Goal: Information Seeking & Learning: Learn about a topic

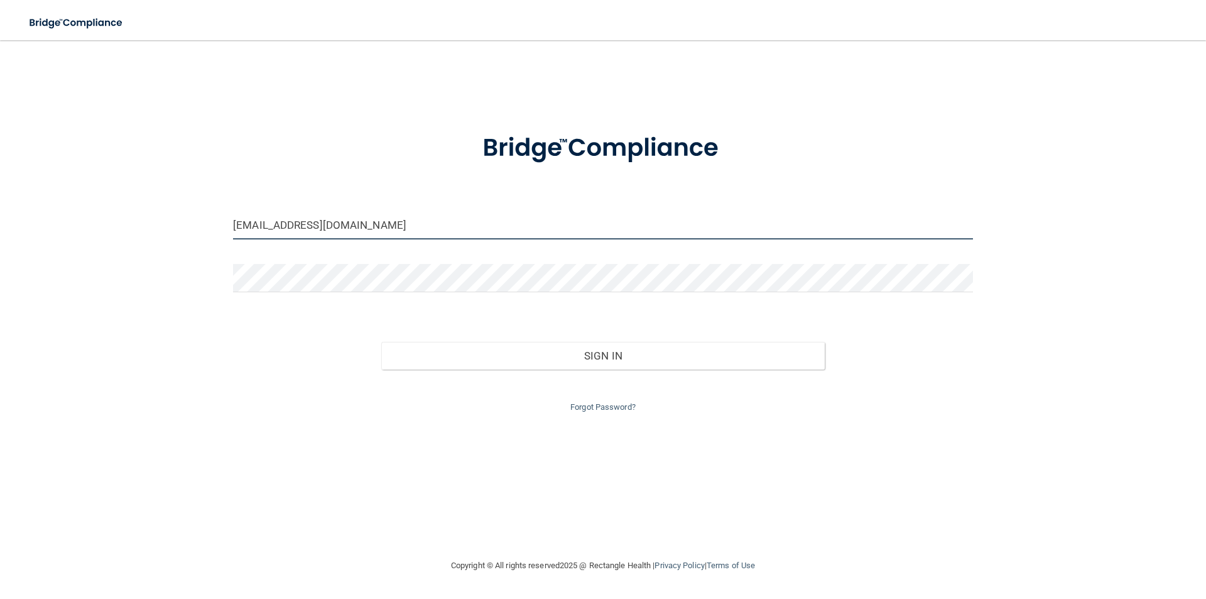
click at [413, 234] on input "vickyboronat@yahoo.com" at bounding box center [603, 225] width 740 height 28
drag, startPoint x: 378, startPoint y: 232, endPoint x: 107, endPoint y: 205, distance: 272.0
click at [107, 205] on div "vickyboronat@yahoo.com Invalid email/password. You don't have permission to acc…" at bounding box center [603, 299] width 1156 height 492
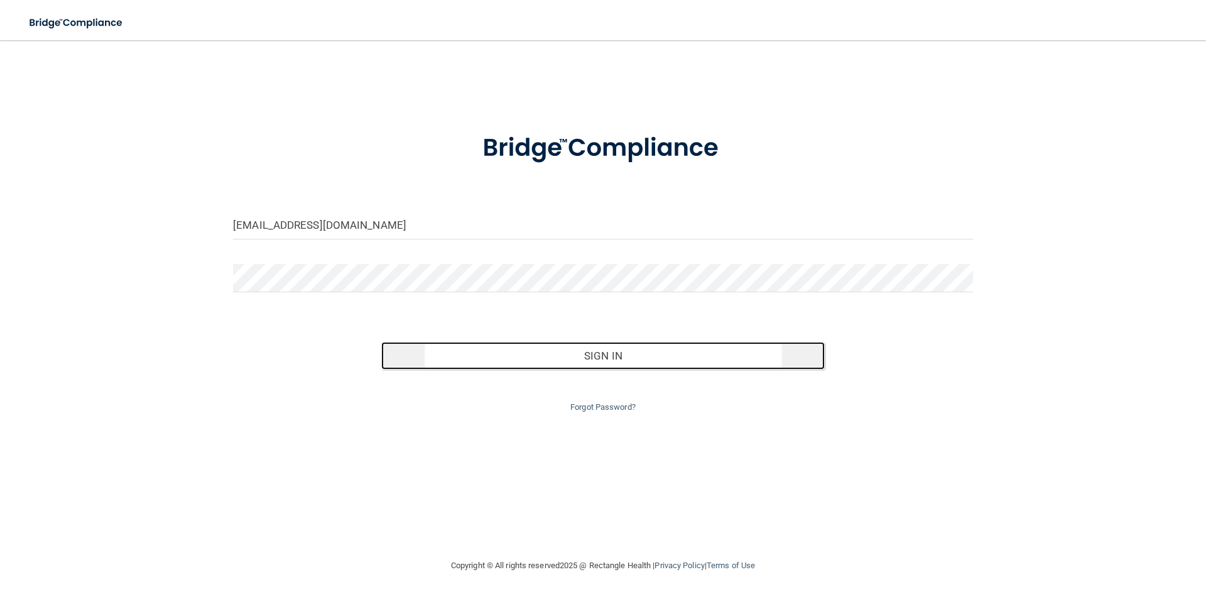
click at [651, 354] on button "Sign In" at bounding box center [603, 356] width 444 height 28
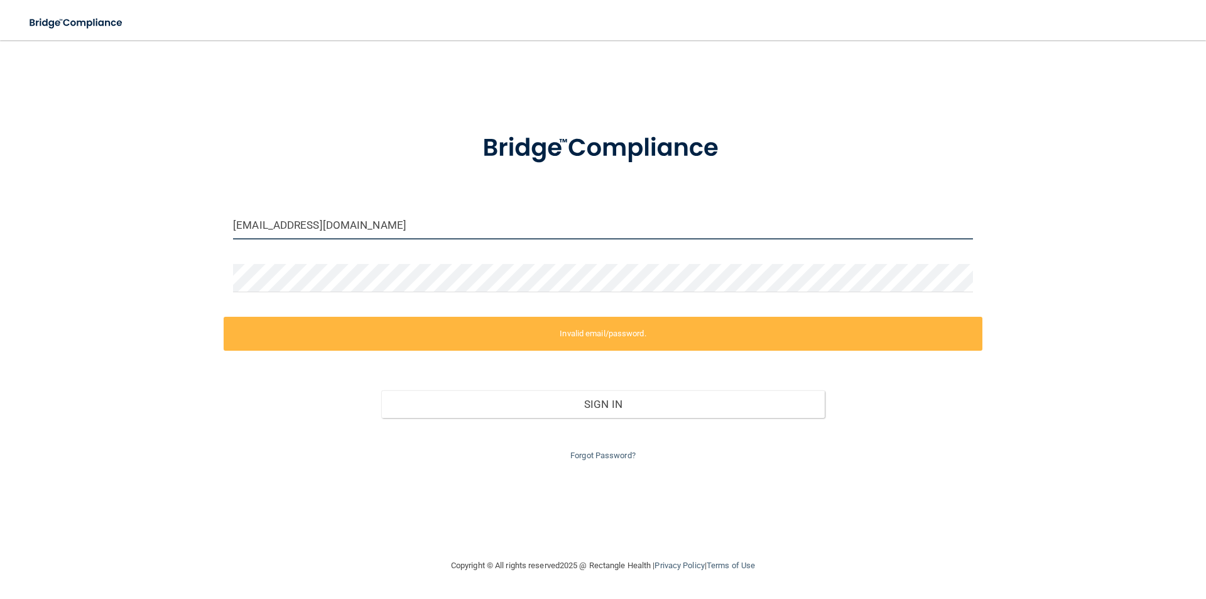
click at [401, 232] on input "stephanycmejiasm@gmail.com" at bounding box center [603, 225] width 740 height 28
click at [441, 225] on input "stephanycmejiasm@gmail.com" at bounding box center [603, 225] width 740 height 28
click at [401, 220] on input "stephanycmejiasm@gmail.com" at bounding box center [603, 225] width 740 height 28
click at [403, 219] on input "stephanycmejiasm@gmail.com" at bounding box center [603, 225] width 740 height 28
click at [403, 191] on form "stephanycmejiasm@gmail.com Invalid email/password. You don't have permission to…" at bounding box center [603, 289] width 740 height 347
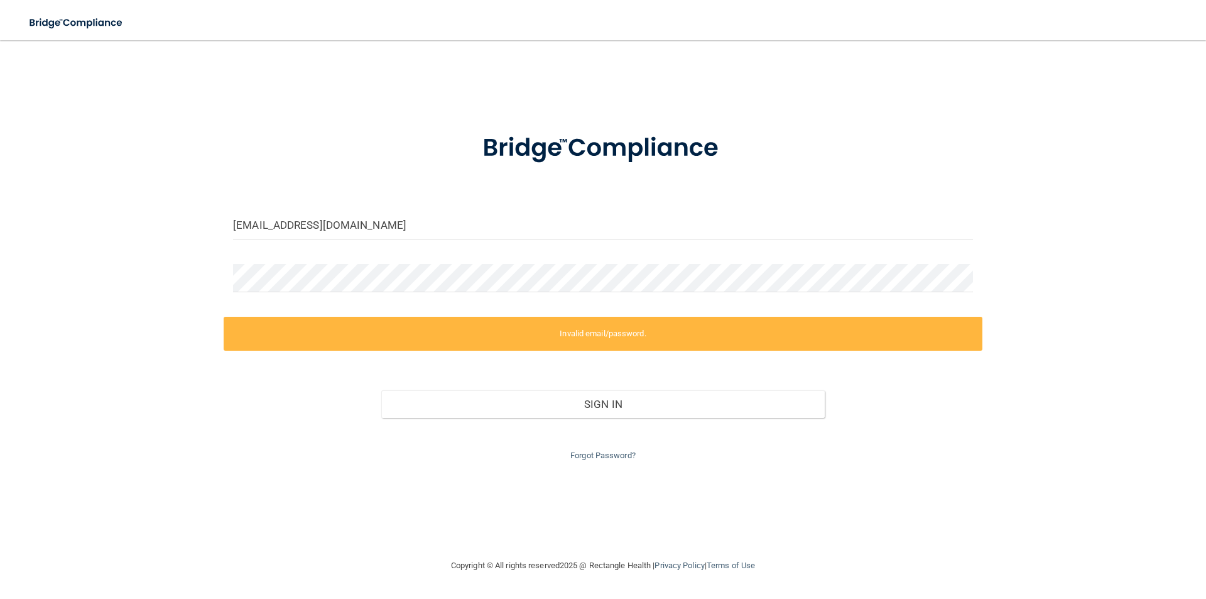
click at [346, 331] on label "Invalid email/password." at bounding box center [603, 334] width 759 height 34
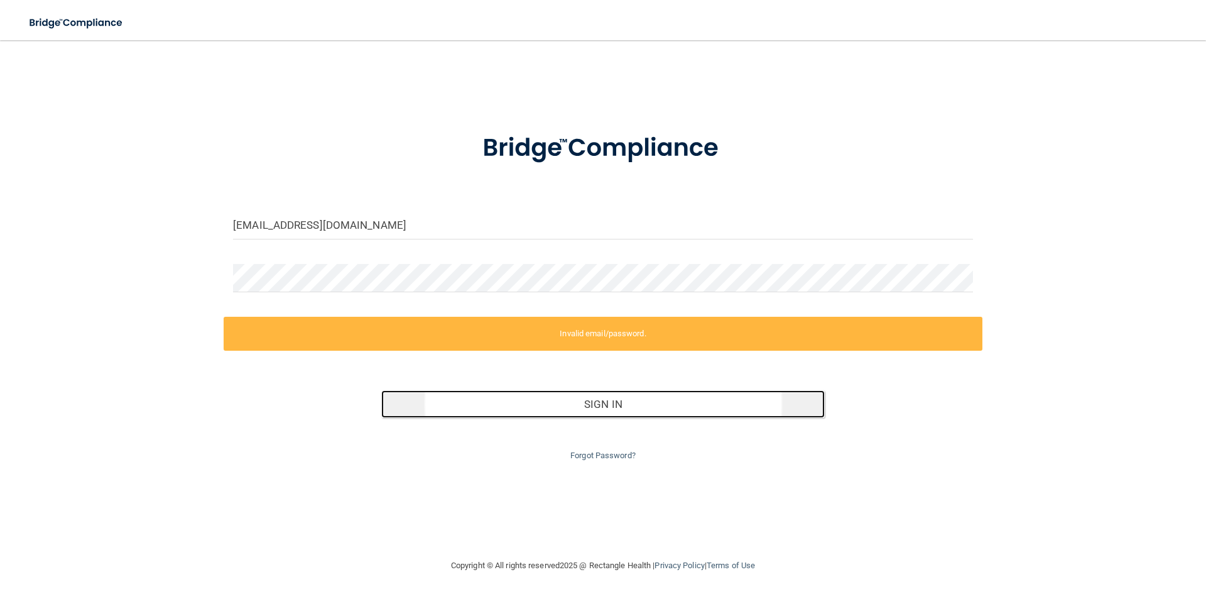
click at [579, 405] on button "Sign In" at bounding box center [603, 404] width 444 height 28
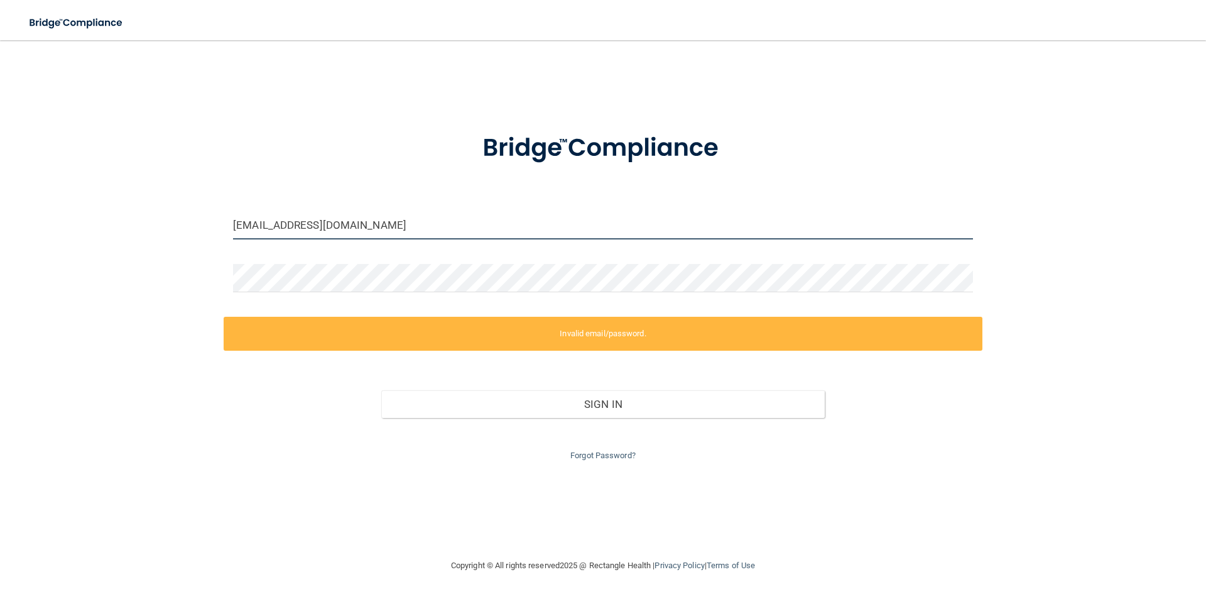
drag, startPoint x: 398, startPoint y: 224, endPoint x: 84, endPoint y: 207, distance: 315.1
click at [84, 207] on div "stephanycmejiasm@gmail.com Invalid email/password. You don't have permission to…" at bounding box center [603, 299] width 1156 height 492
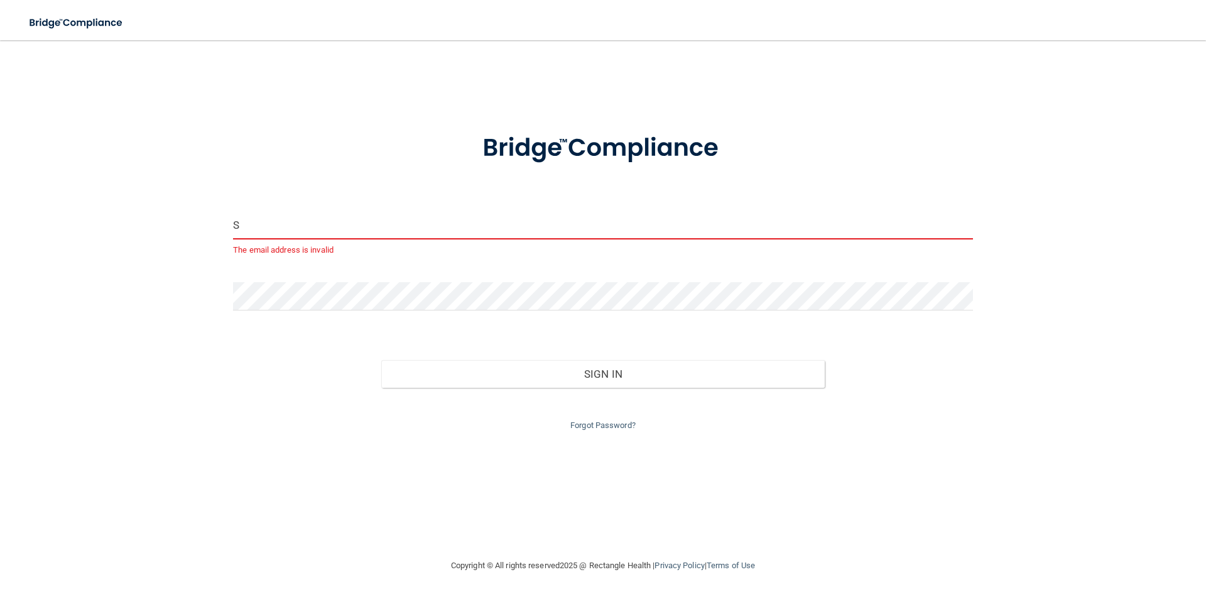
type input "[EMAIL_ADDRESS][DOMAIN_NAME]"
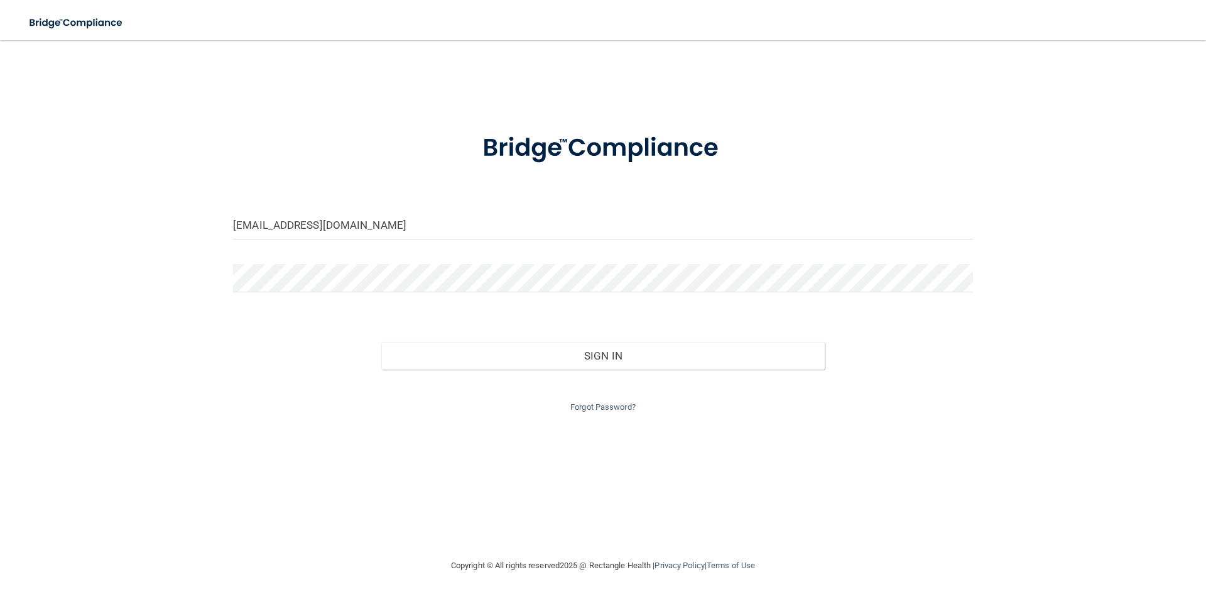
click at [200, 246] on div "stephanymejiasusa@gmail.com Invalid email/password. You don't have permission t…" at bounding box center [603, 299] width 1156 height 492
click at [899, 303] on form "stephanymejiasusa@gmail.com Invalid email/password. You don't have permission t…" at bounding box center [603, 265] width 740 height 299
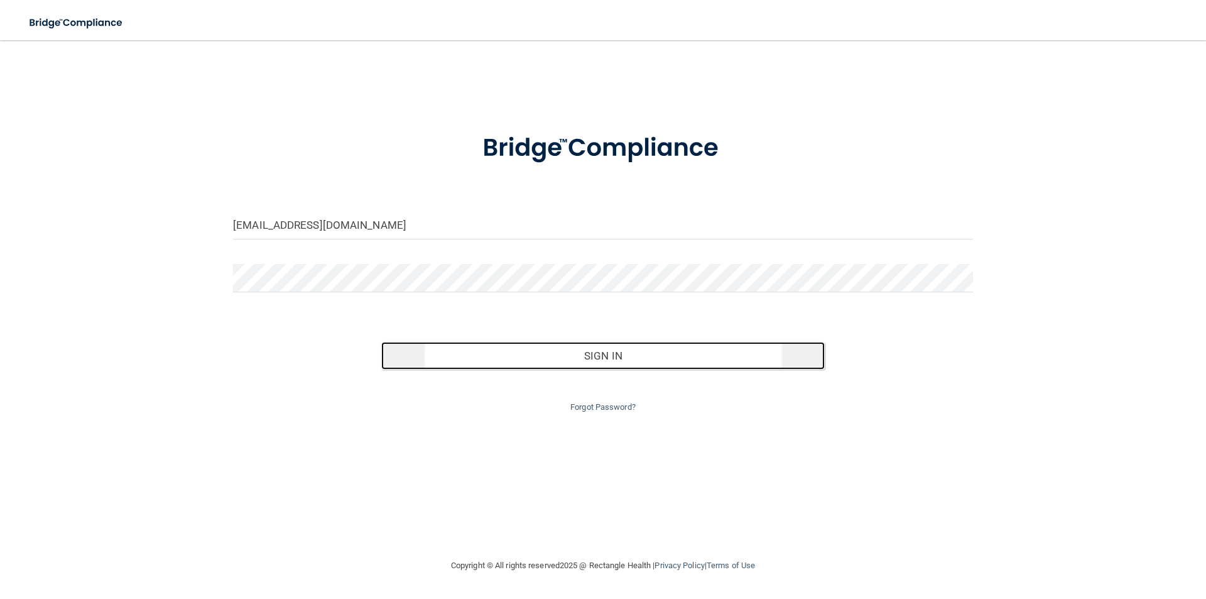
click at [673, 362] on button "Sign In" at bounding box center [603, 356] width 444 height 28
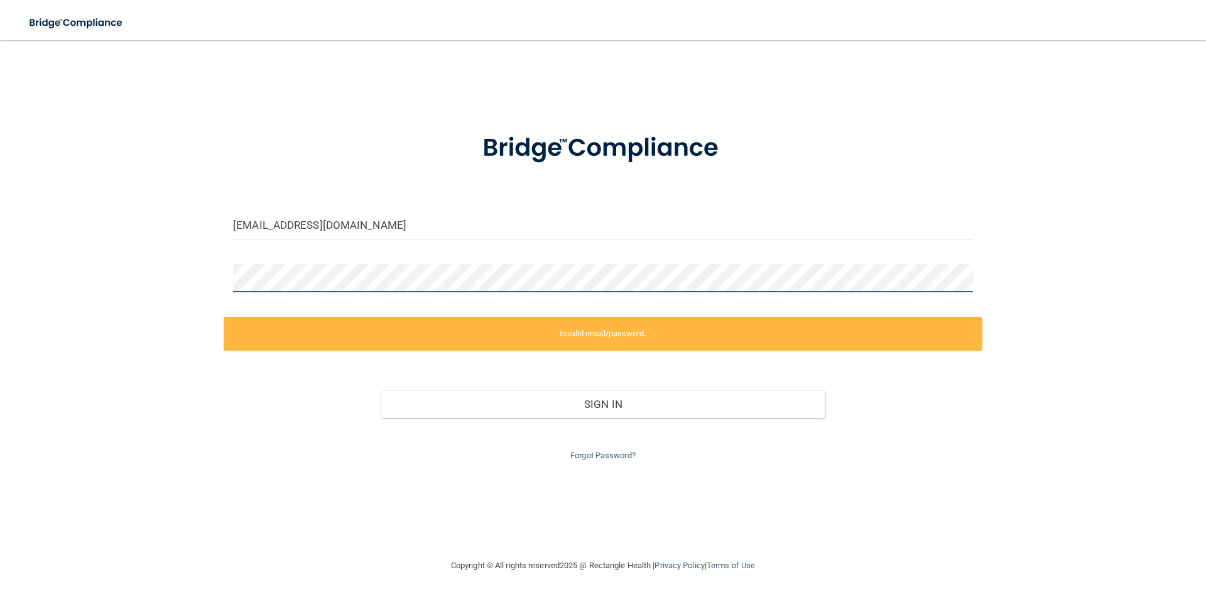
click at [102, 269] on div "stephanymejiasusa@gmail.com Invalid email/password. You don't have permission t…" at bounding box center [603, 299] width 1156 height 492
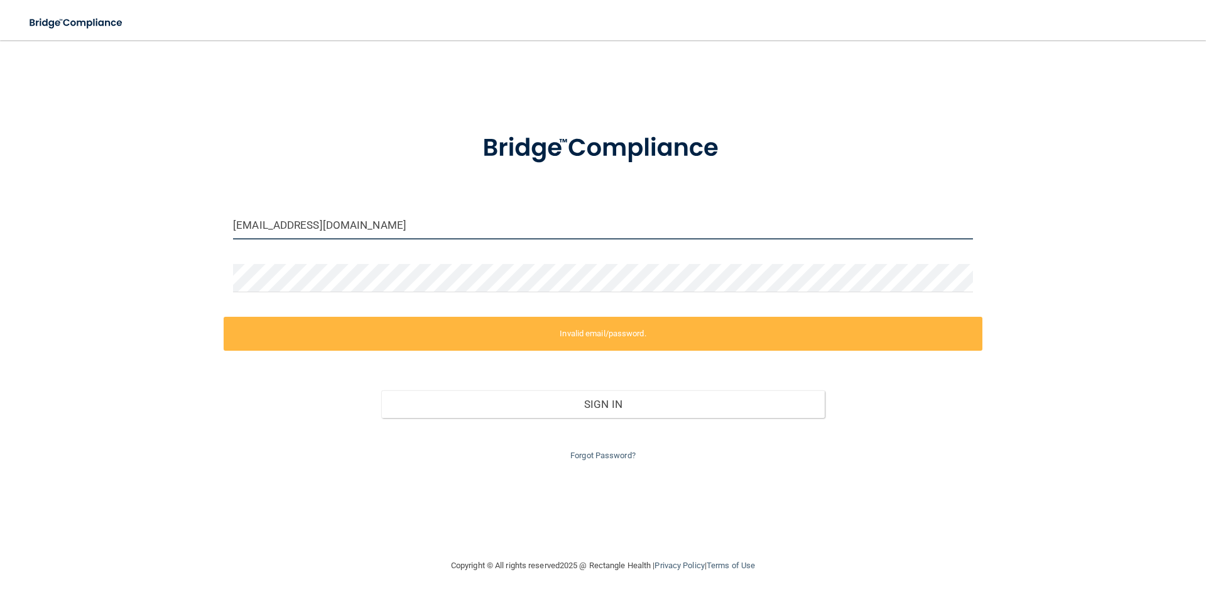
click at [444, 231] on input "[EMAIL_ADDRESS][DOMAIN_NAME]" at bounding box center [603, 225] width 740 height 28
click at [1088, 263] on div "stephanymejiasusa@gmail.com Invalid email/password. You don't have permission t…" at bounding box center [603, 299] width 1156 height 492
click at [1072, 271] on div "stephanymejiasusa@gmail.com Invalid email/password. You don't have permission t…" at bounding box center [603, 299] width 1156 height 492
click at [87, 286] on div "stephanymejiasusa@gmail.com Invalid email/password. You don't have permission t…" at bounding box center [603, 299] width 1156 height 492
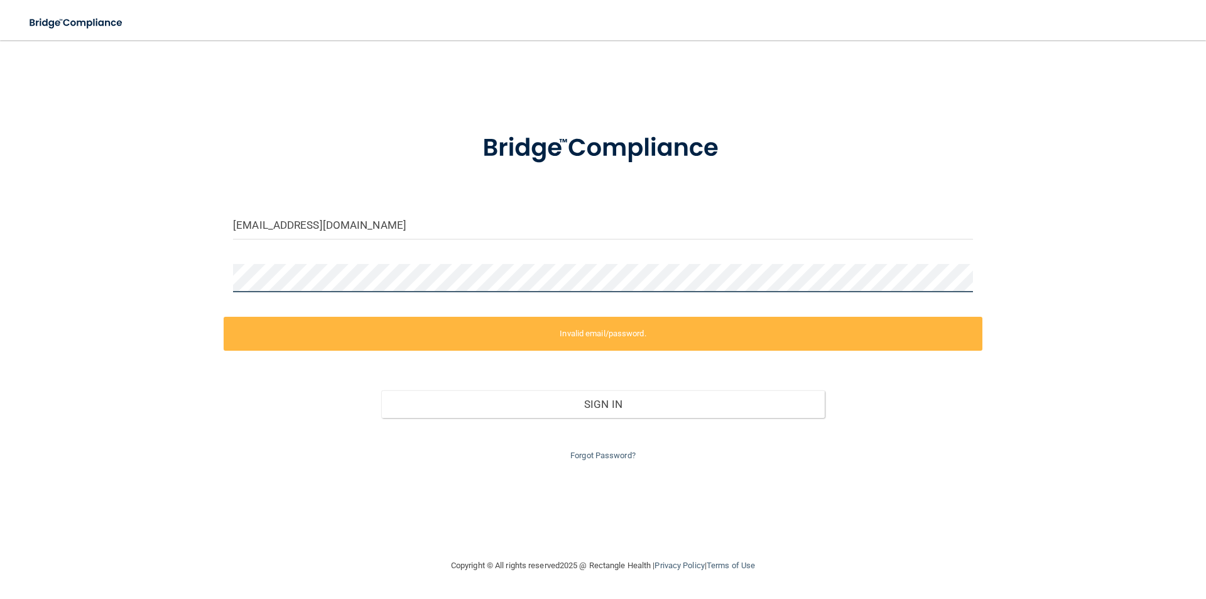
click at [14, 261] on main "stephanymejiasusa@gmail.com Invalid email/password. You don't have permission t…" at bounding box center [603, 319] width 1206 height 558
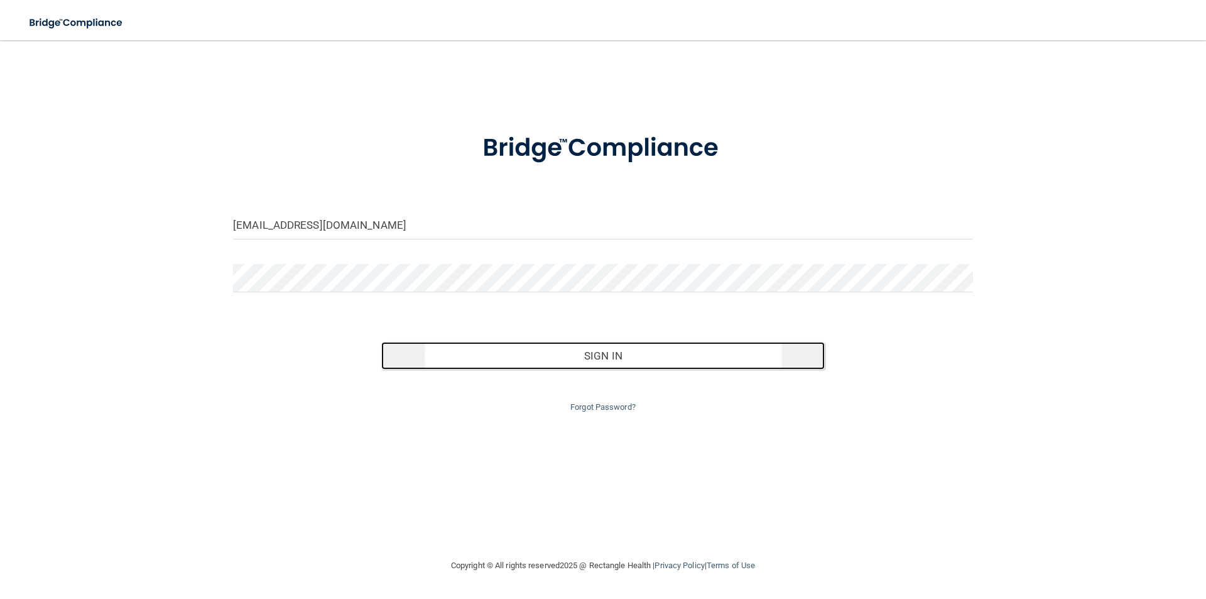
click at [619, 354] on button "Sign In" at bounding box center [603, 356] width 444 height 28
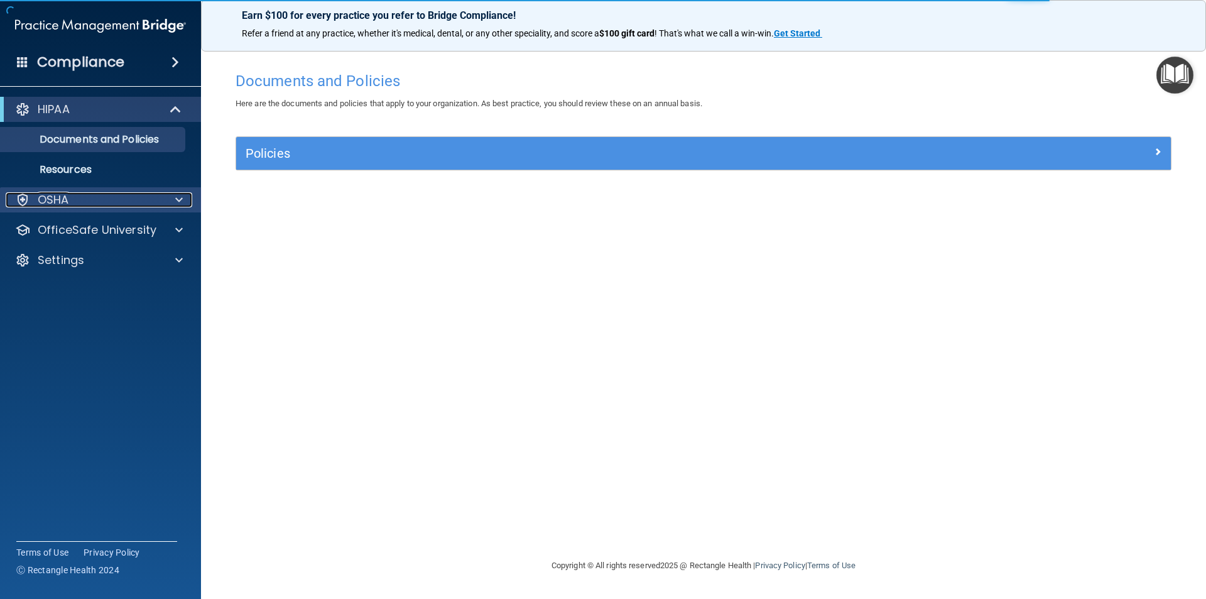
click at [143, 197] on div "OSHA" at bounding box center [84, 199] width 156 height 15
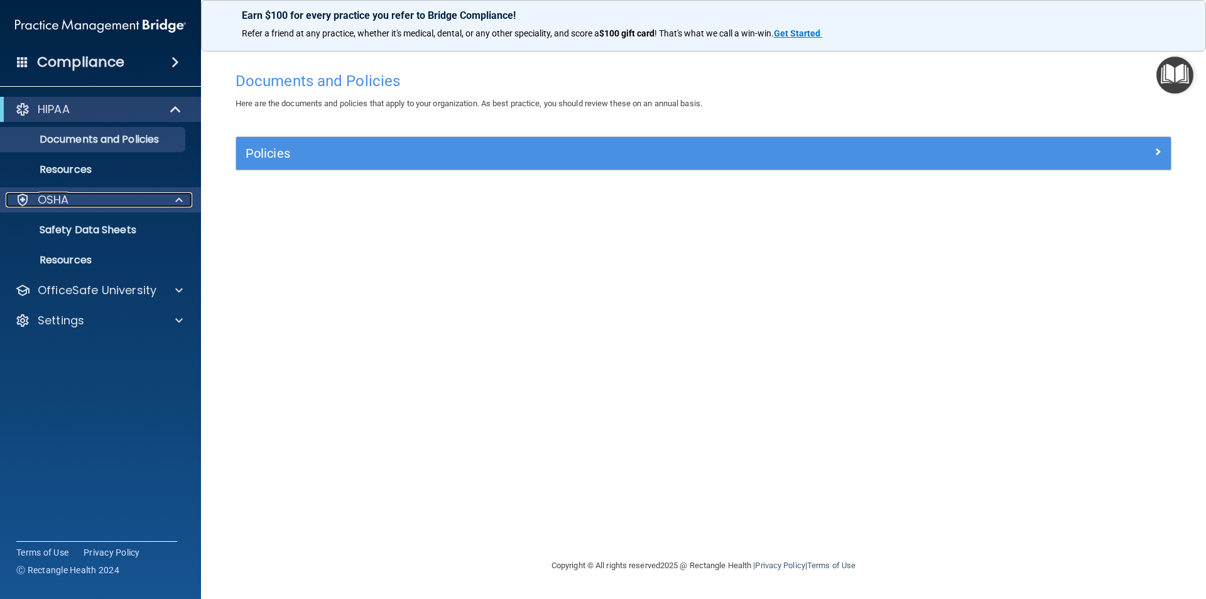
drag, startPoint x: 137, startPoint y: 196, endPoint x: 137, endPoint y: 210, distance: 14.4
click at [137, 196] on div "OSHA" at bounding box center [84, 199] width 156 height 15
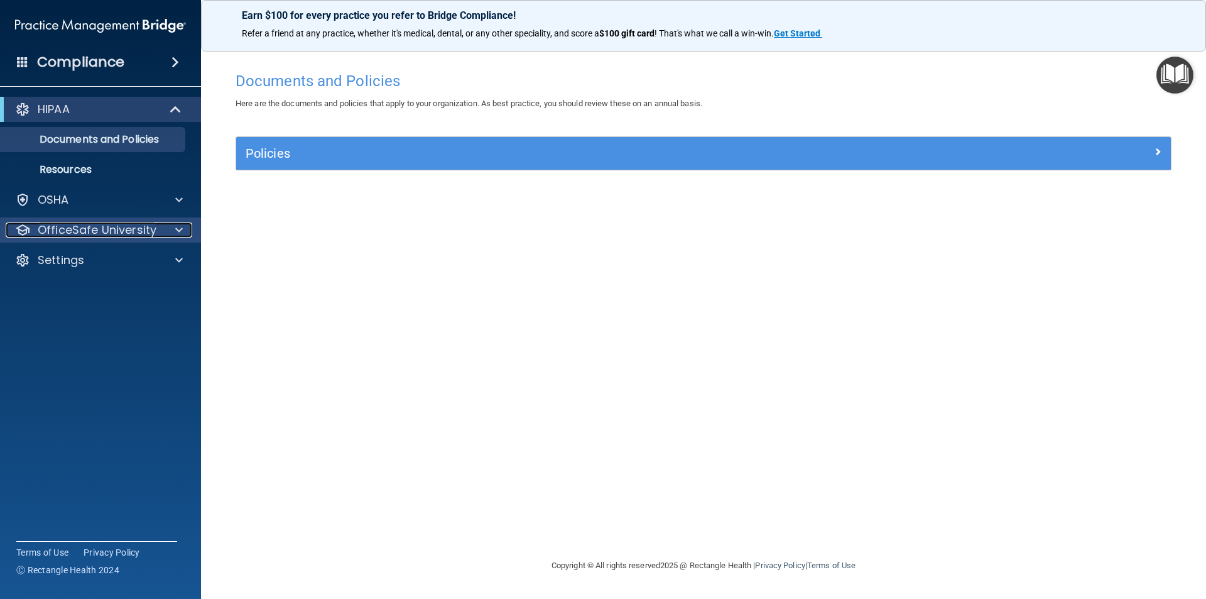
click at [173, 227] on div at bounding box center [176, 229] width 31 height 15
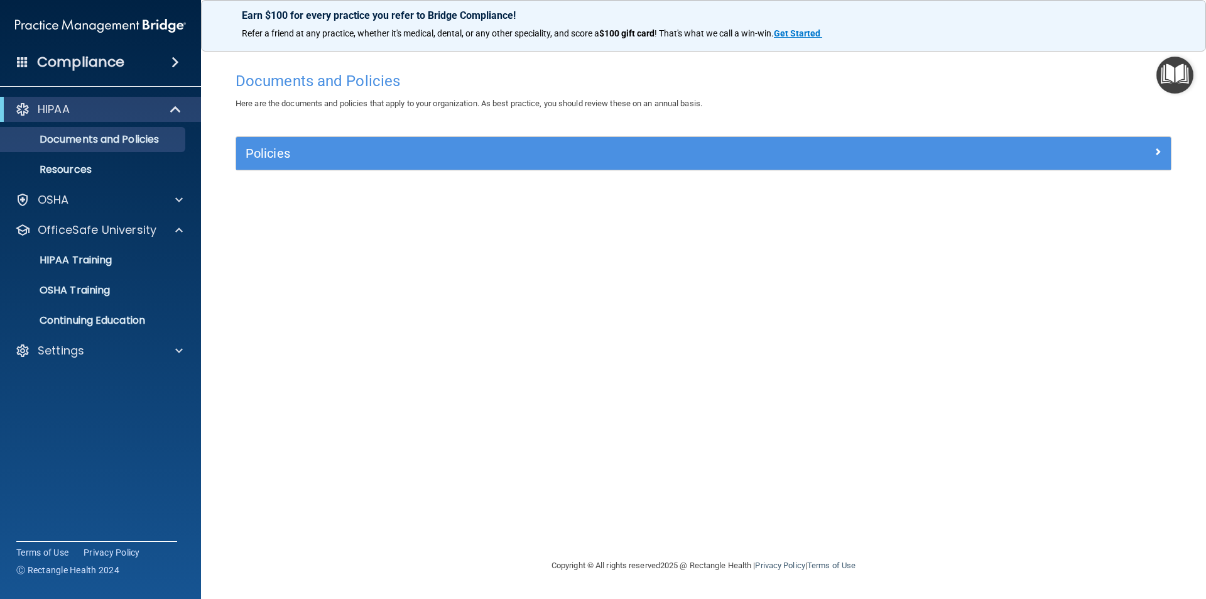
click at [85, 246] on ul "HIPAA Training OSHA Training Continuing Education" at bounding box center [100, 287] width 227 height 90
click at [75, 258] on p "HIPAA Training" at bounding box center [60, 260] width 104 height 13
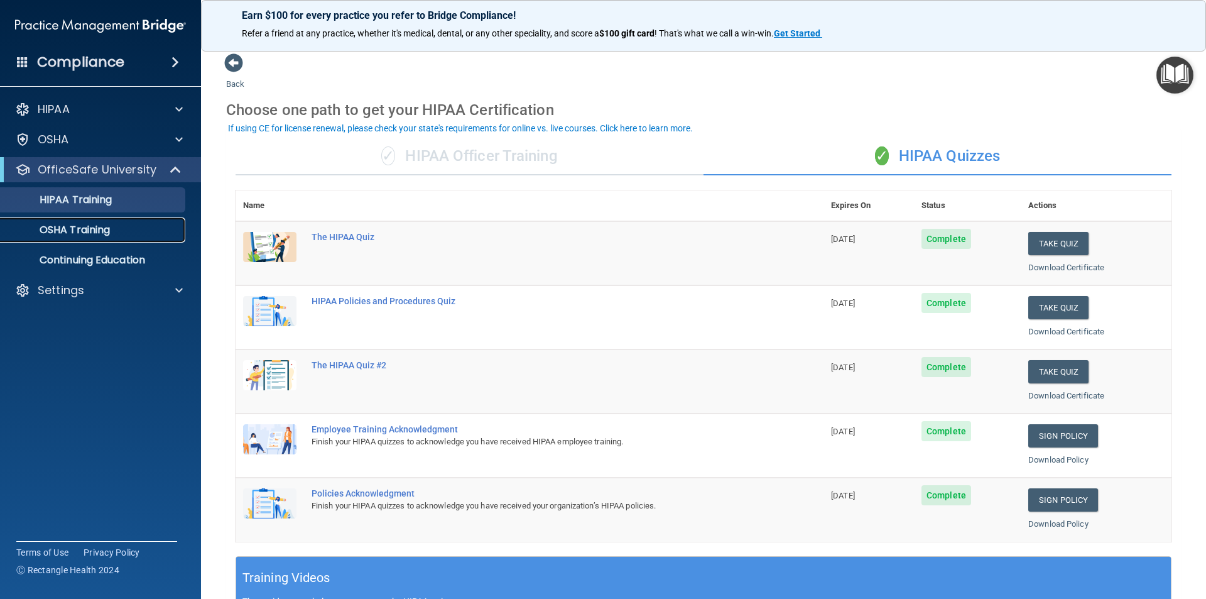
click at [72, 222] on link "OSHA Training" at bounding box center [86, 229] width 198 height 25
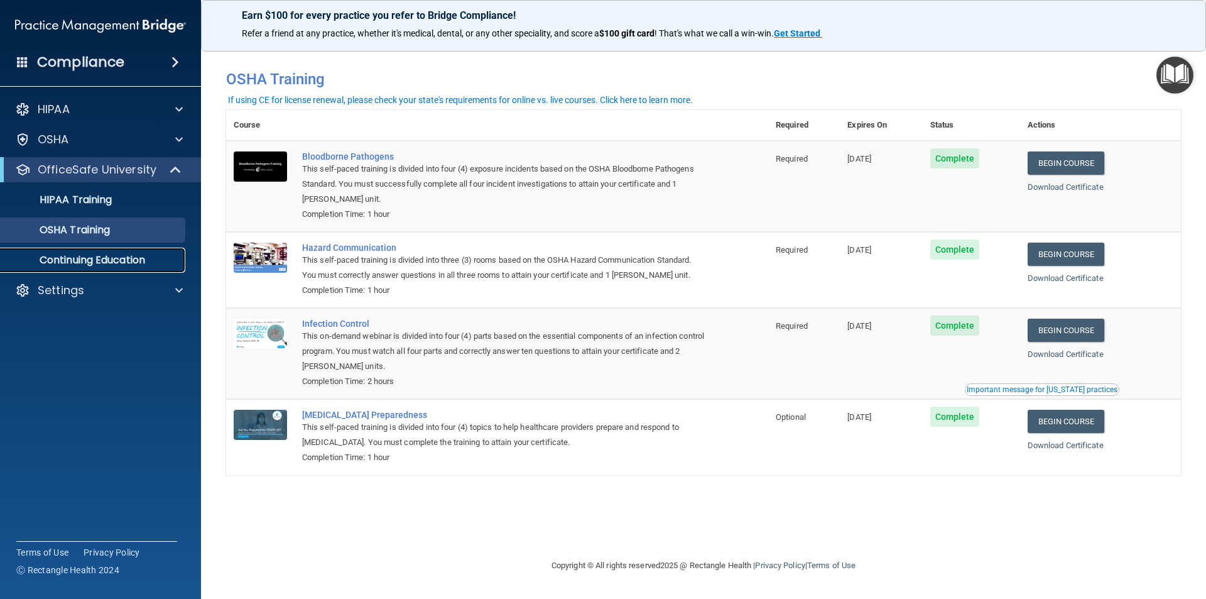
click at [116, 251] on link "Continuing Education" at bounding box center [86, 260] width 198 height 25
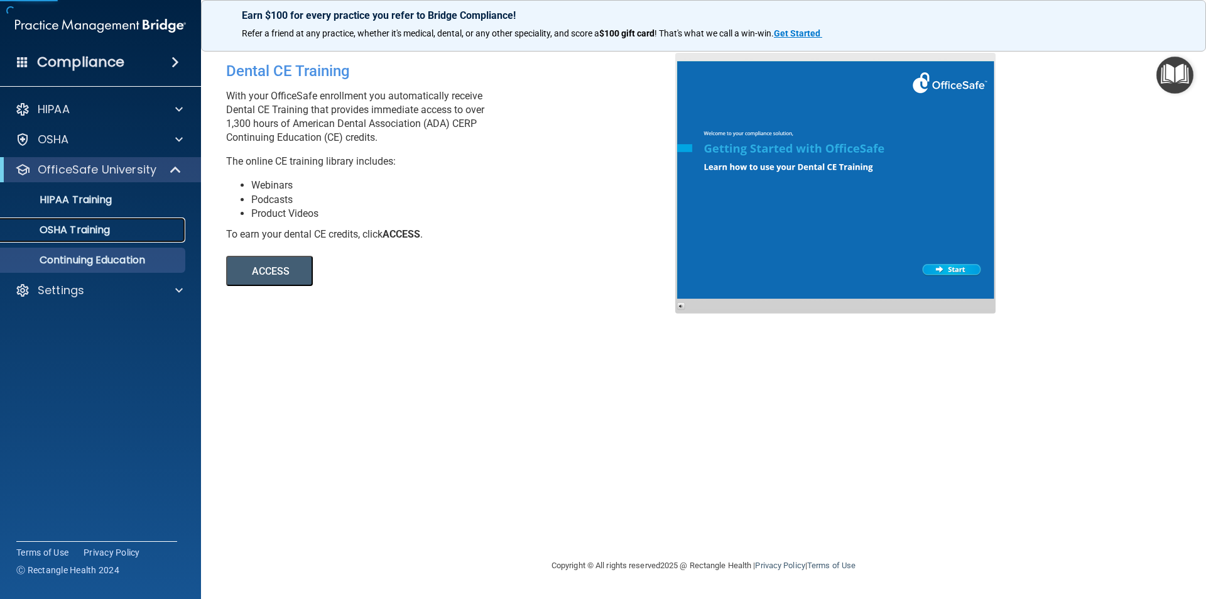
click at [109, 239] on link "OSHA Training" at bounding box center [86, 229] width 198 height 25
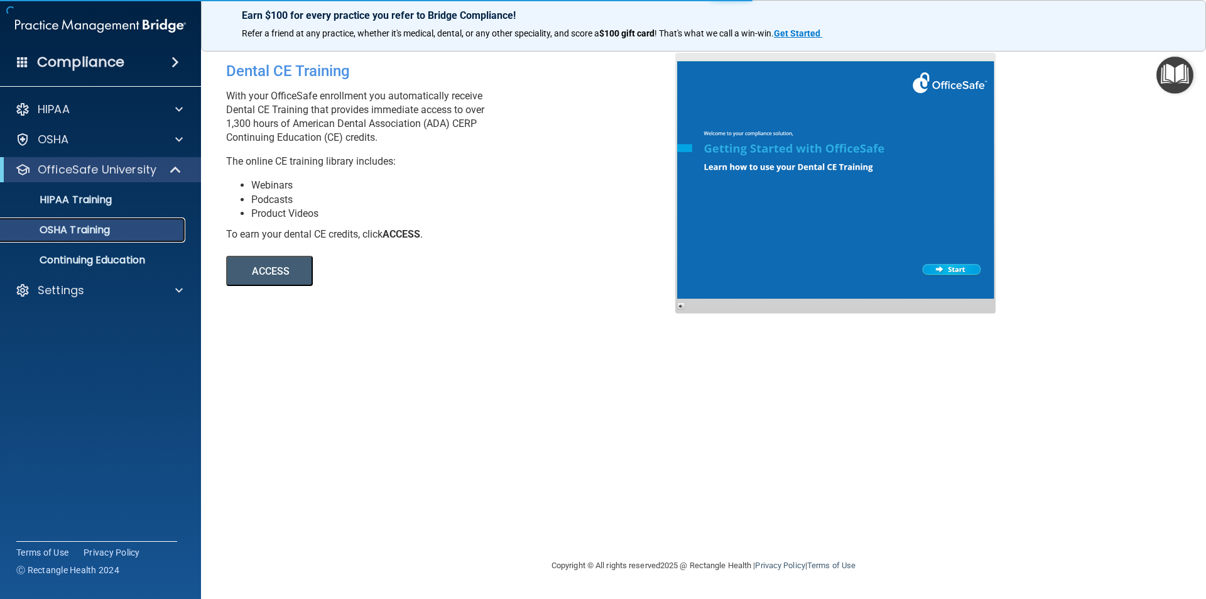
click at [80, 225] on p "OSHA Training" at bounding box center [59, 230] width 102 height 13
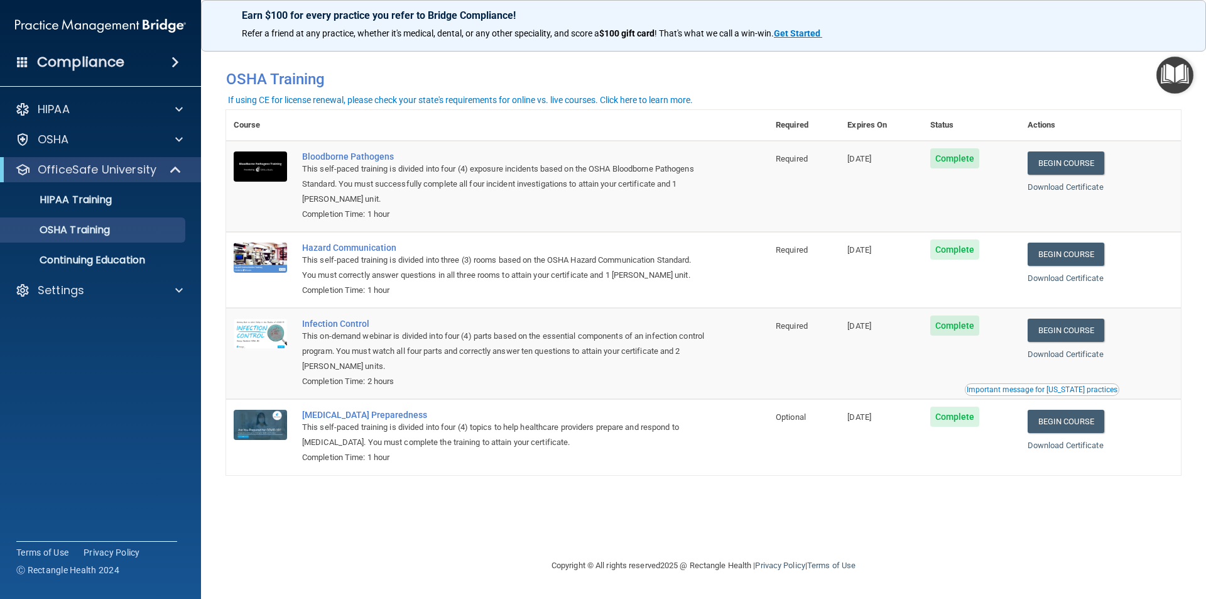
click at [1048, 388] on div "Important message for California practices" at bounding box center [1042, 390] width 151 height 8
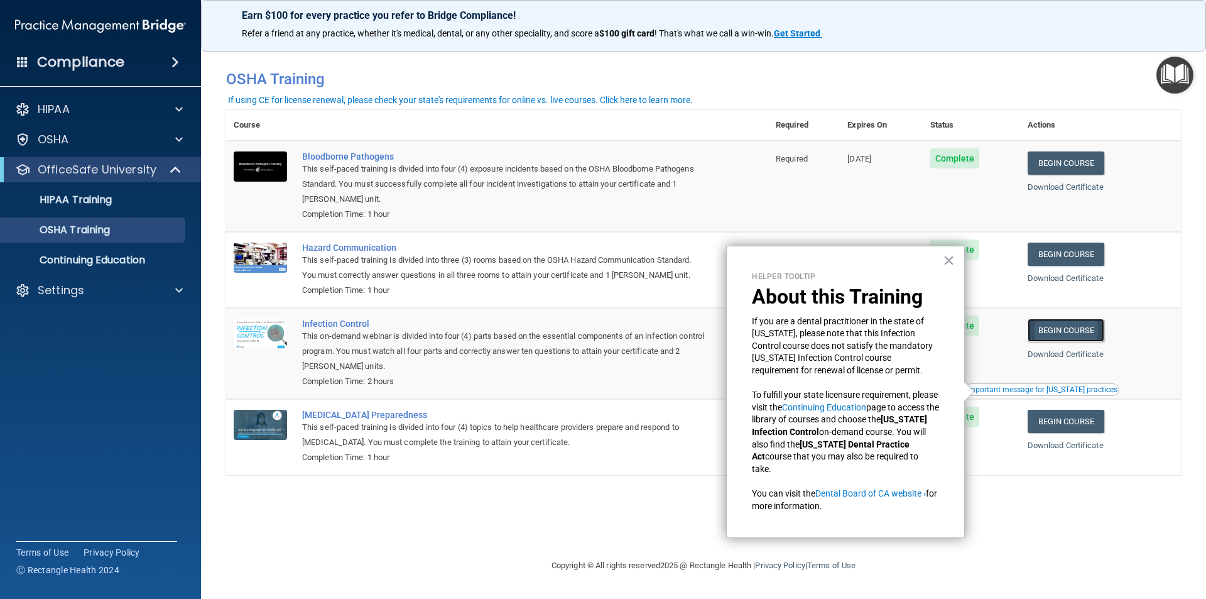
click at [1082, 321] on link "Begin Course" at bounding box center [1066, 329] width 77 height 23
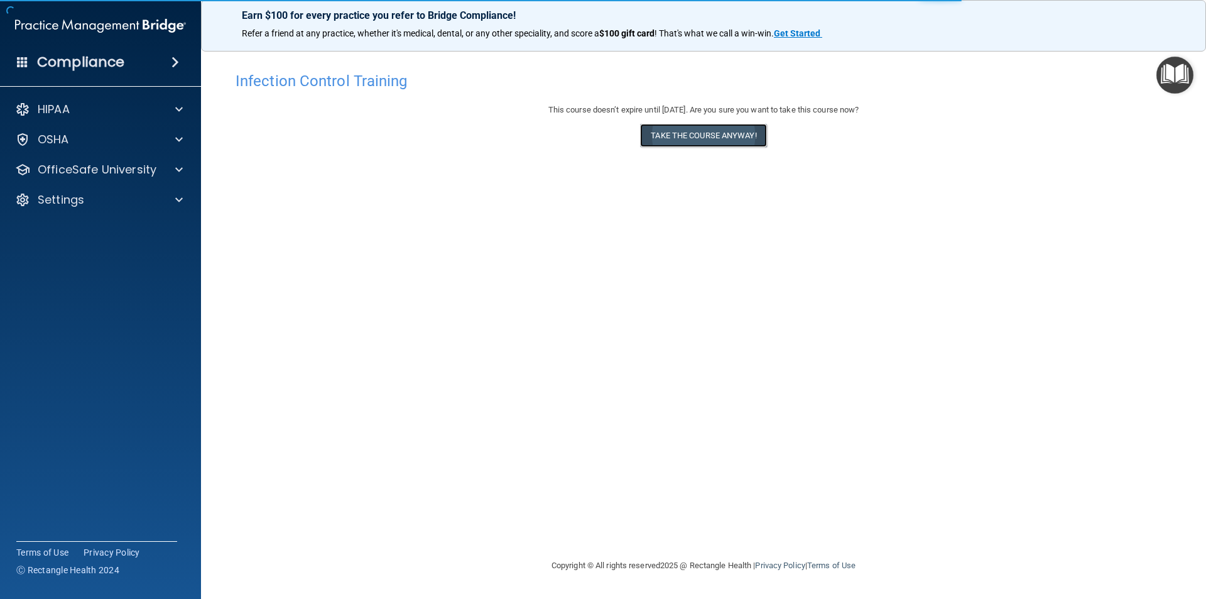
click at [741, 138] on button "Take the course anyway!" at bounding box center [703, 135] width 126 height 23
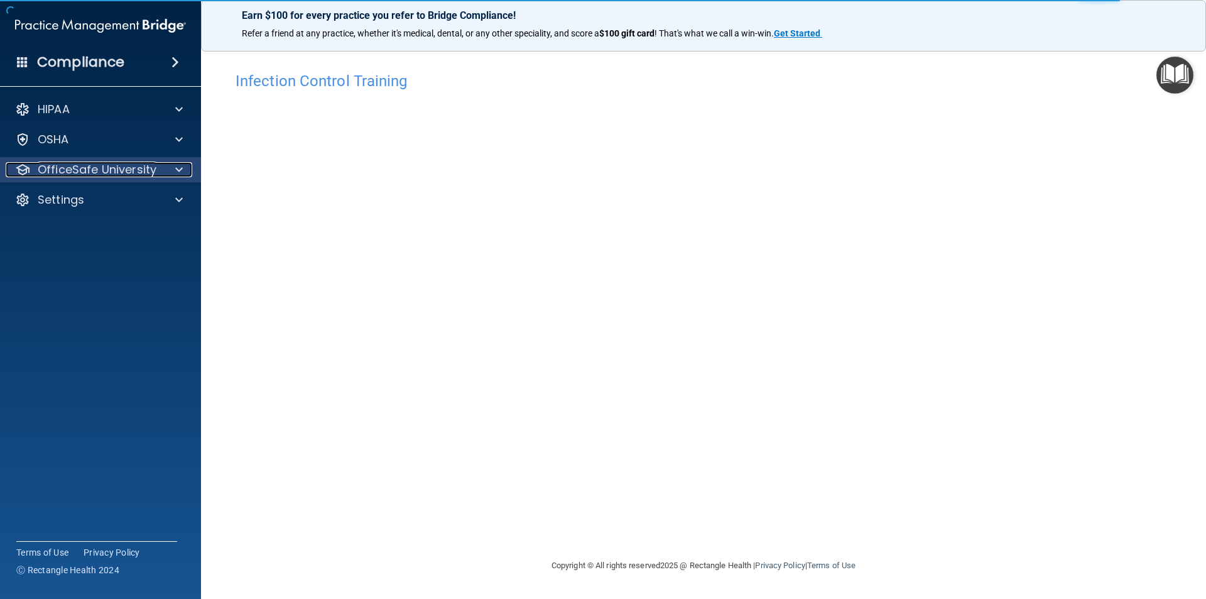
click at [98, 165] on p "OfficeSafe University" at bounding box center [97, 169] width 119 height 15
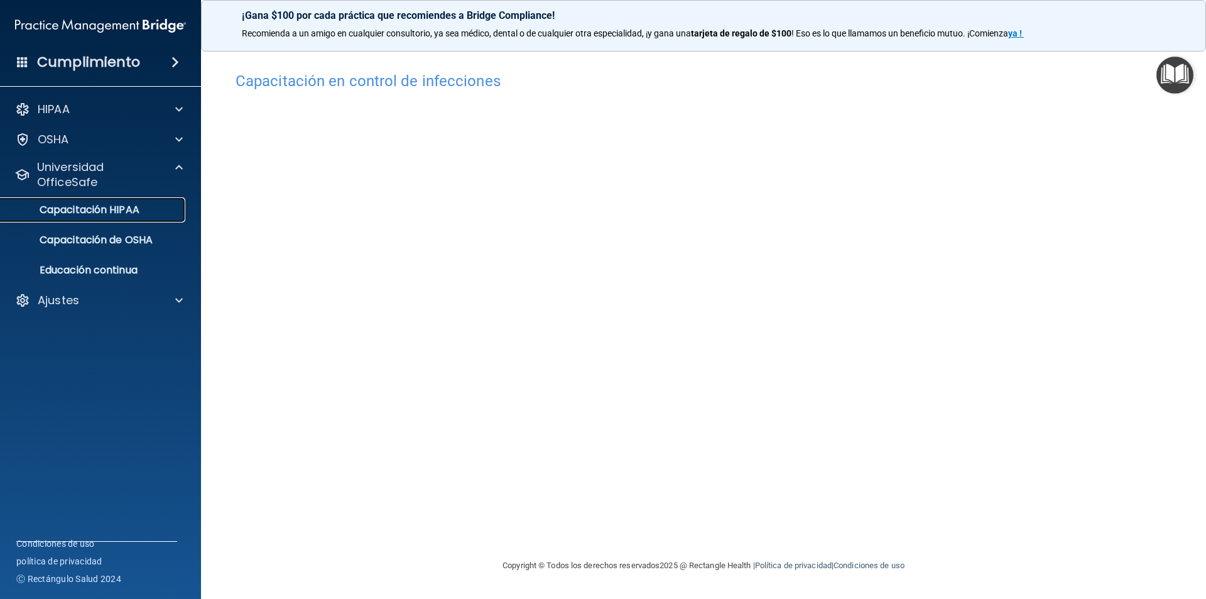
click at [106, 197] on link "Capacitación HIPAA" at bounding box center [86, 209] width 198 height 25
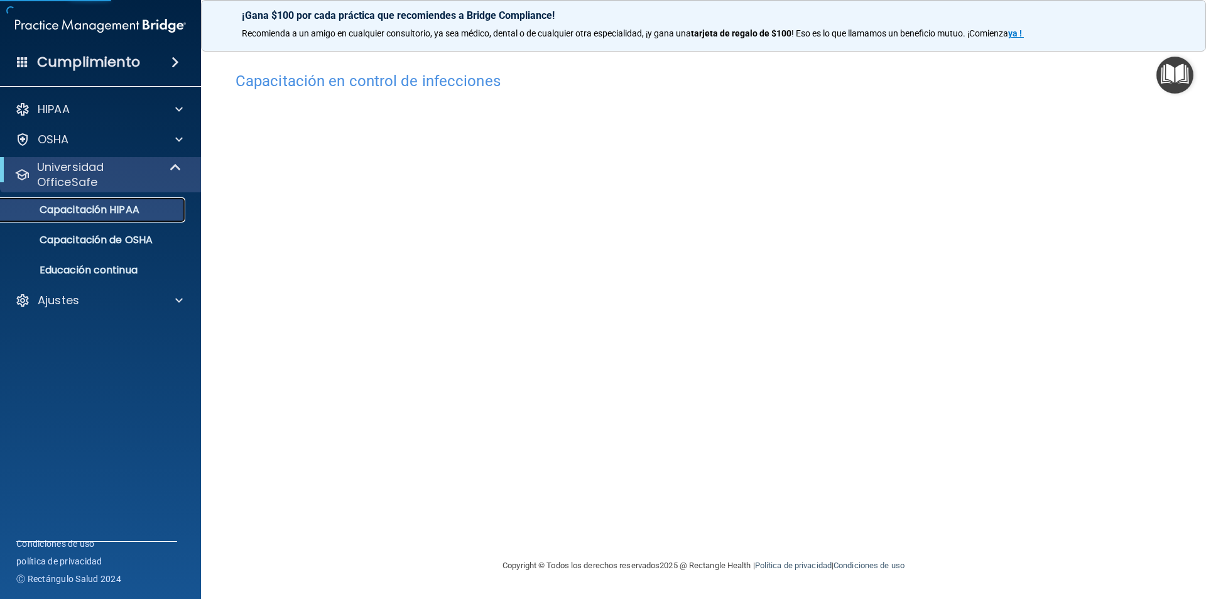
click at [111, 209] on font "Capacitación HIPAA" at bounding box center [90, 209] width 100 height 14
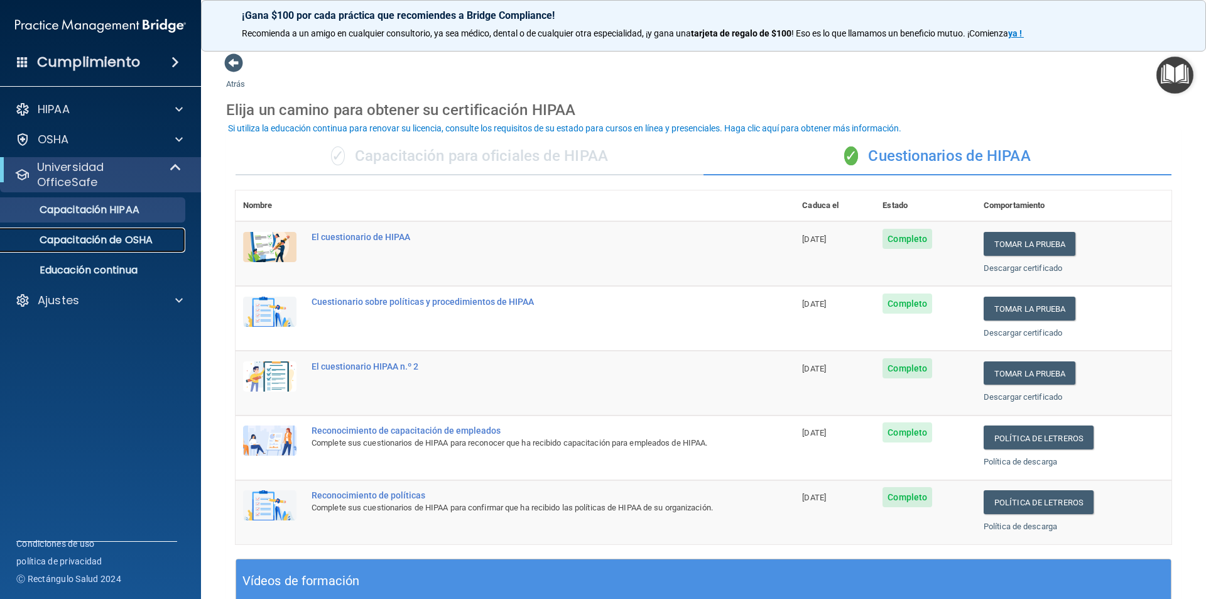
click at [138, 237] on font "Capacitación de OSHA" at bounding box center [96, 239] width 113 height 14
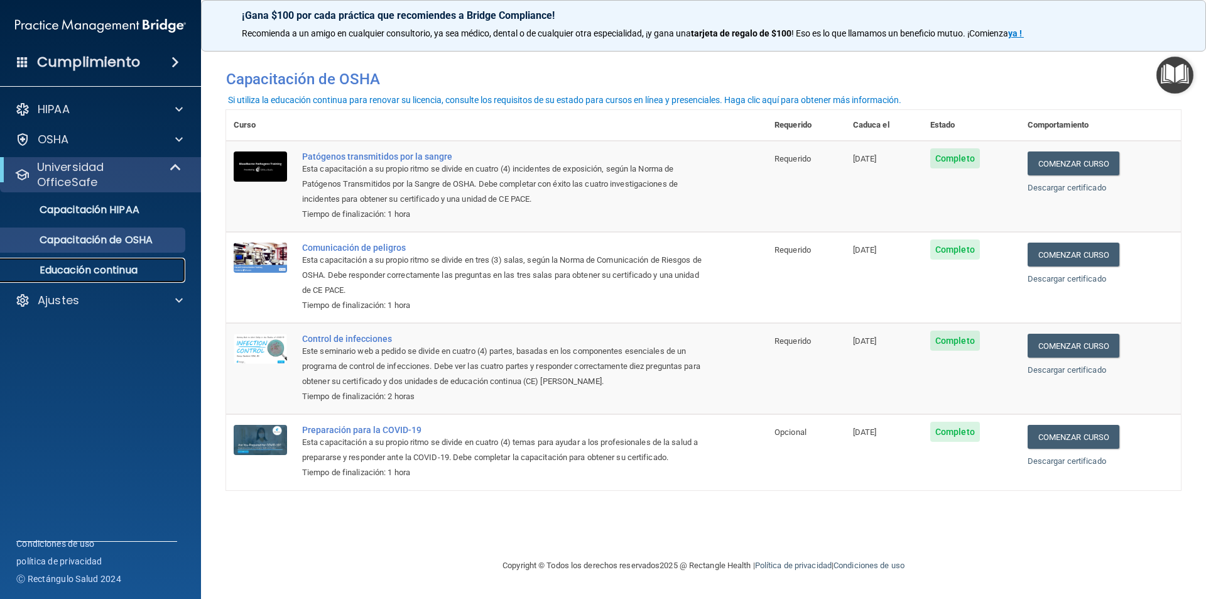
click at [96, 264] on font "Educación continua" at bounding box center [89, 270] width 98 height 14
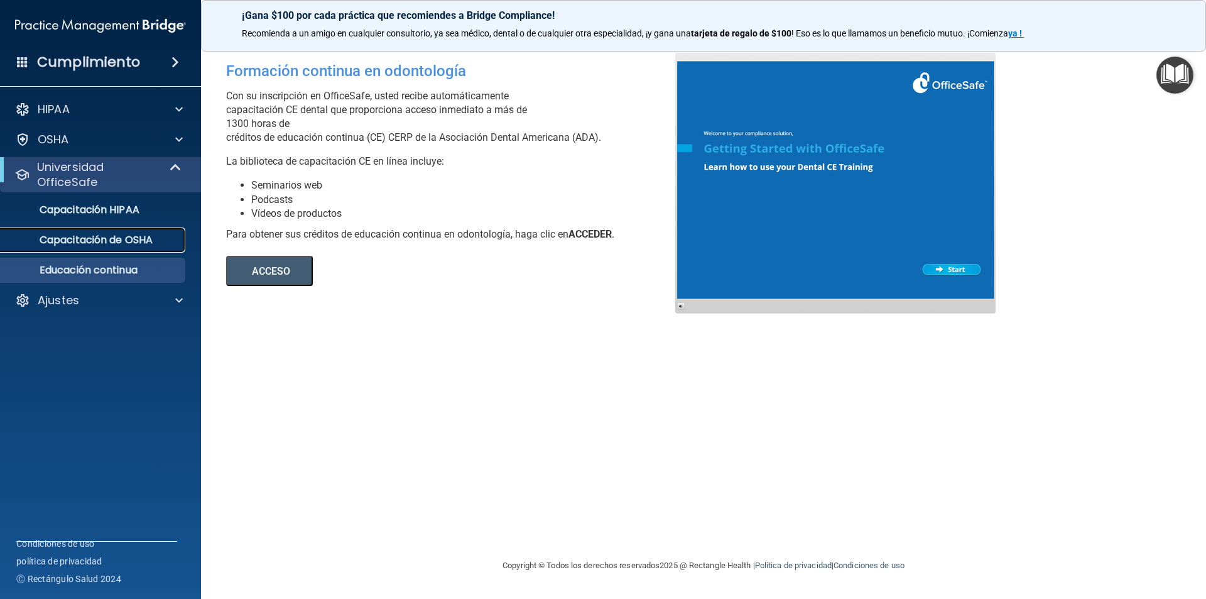
click at [90, 246] on font "Capacitación de OSHA" at bounding box center [96, 239] width 113 height 14
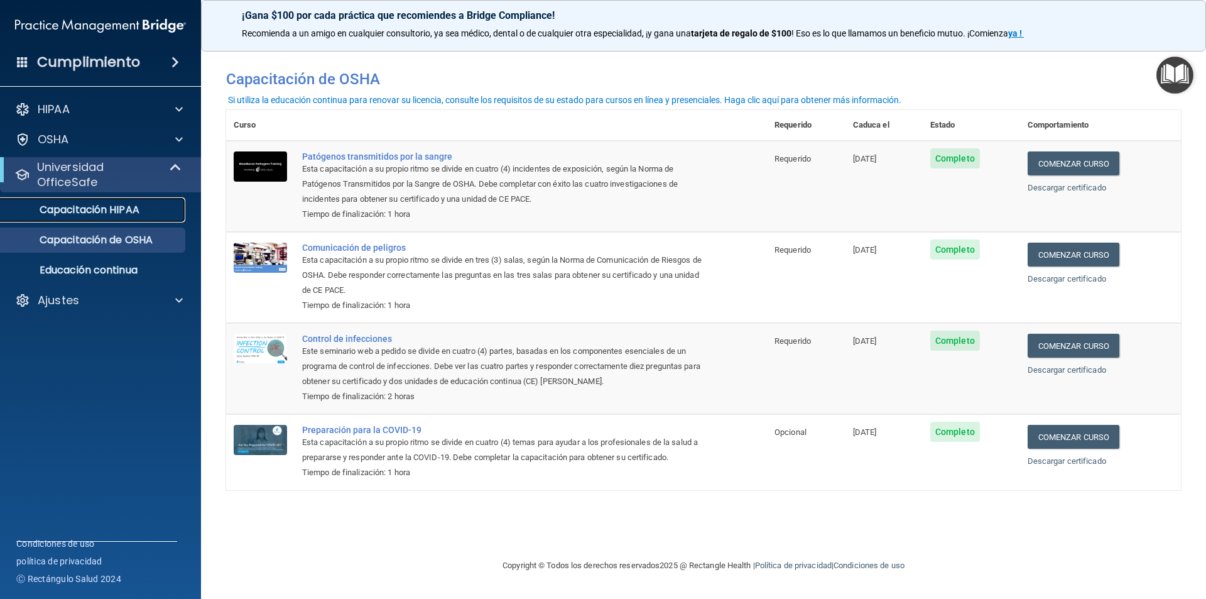
click at [121, 216] on font "Capacitación HIPAA" at bounding box center [90, 209] width 100 height 14
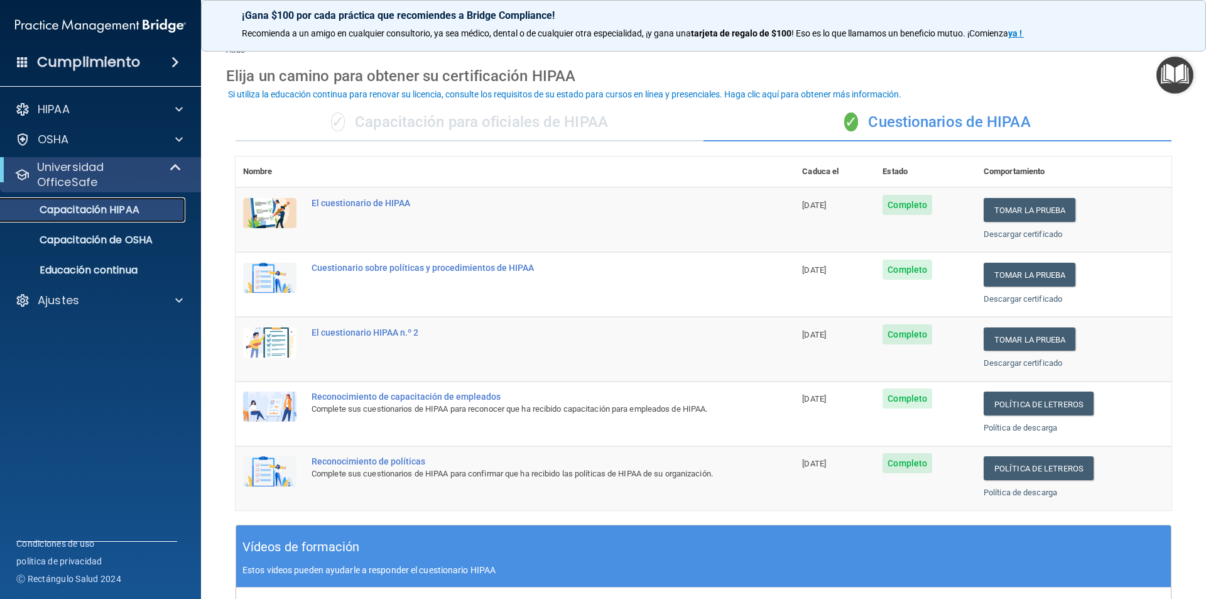
scroll to position [63, 0]
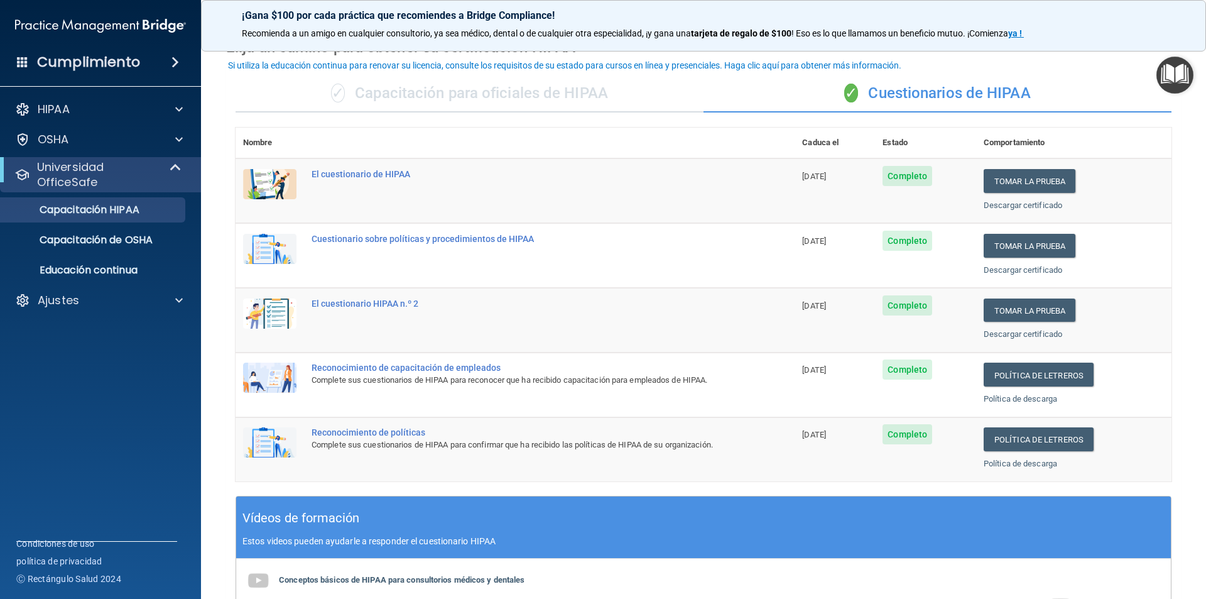
click at [539, 92] on font "Capacitación para oficiales de HIPAA" at bounding box center [481, 93] width 253 height 18
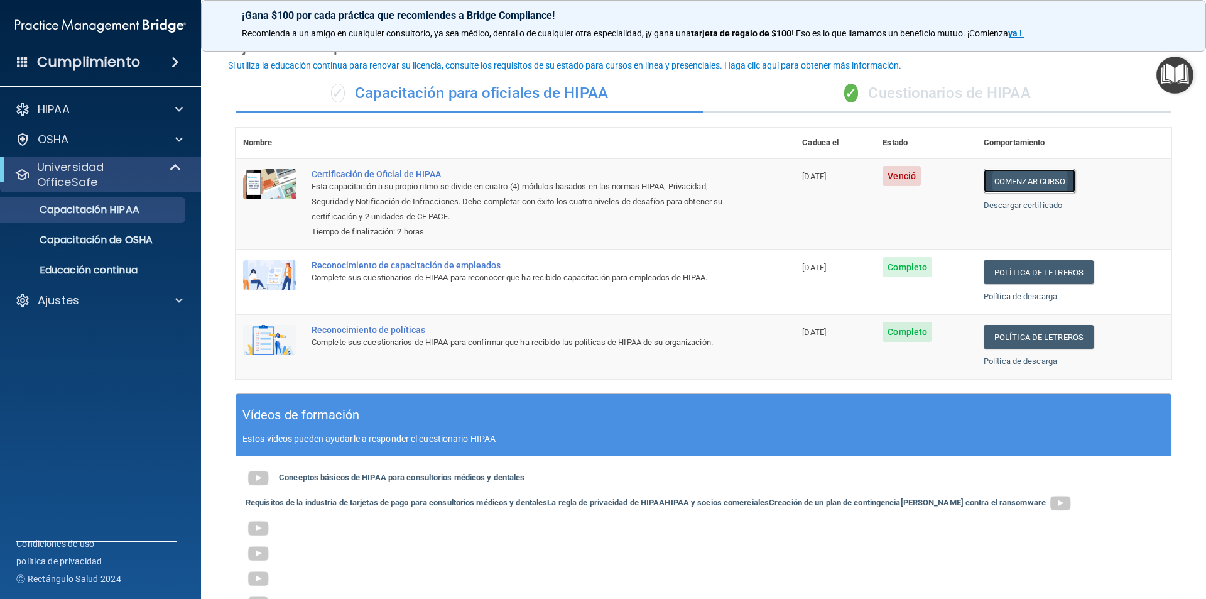
click at [1023, 185] on font "Comenzar curso" at bounding box center [1029, 181] width 71 height 9
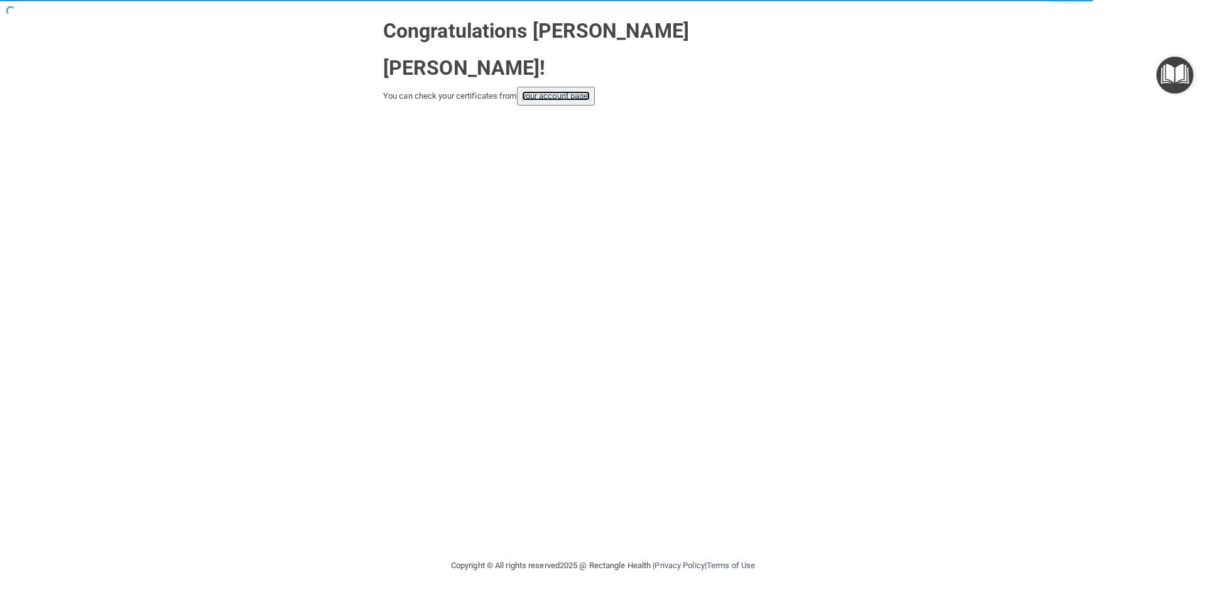
click at [567, 91] on link "your account page!" at bounding box center [556, 95] width 68 height 9
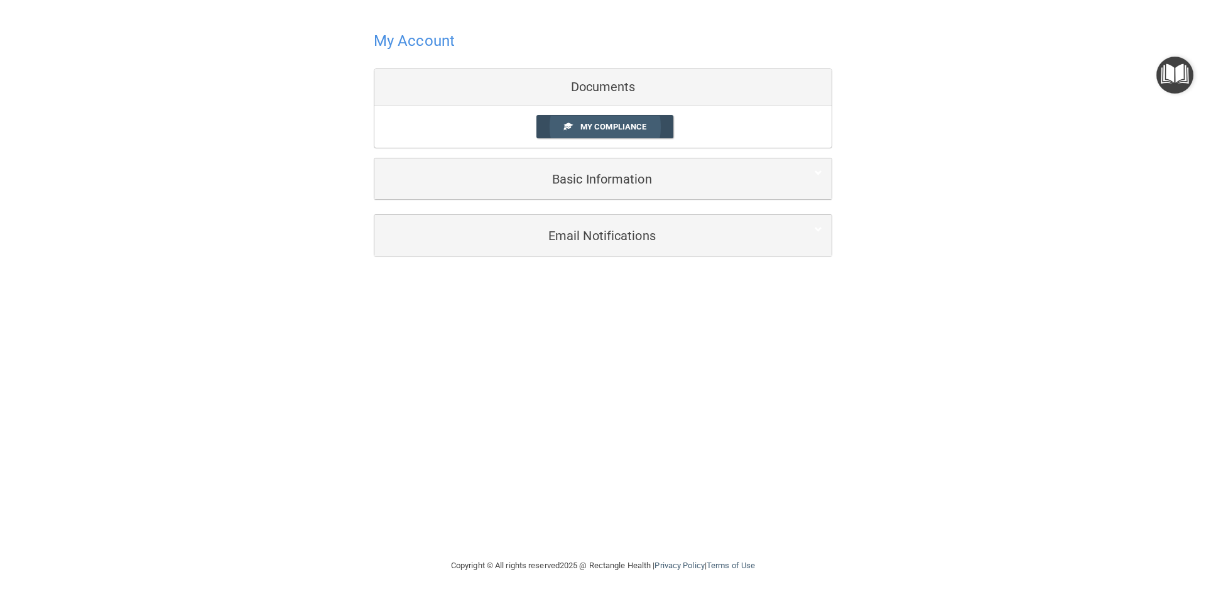
drag, startPoint x: 617, startPoint y: 116, endPoint x: 616, endPoint y: 122, distance: 6.3
click at [616, 121] on link "My Compliance" at bounding box center [605, 126] width 138 height 23
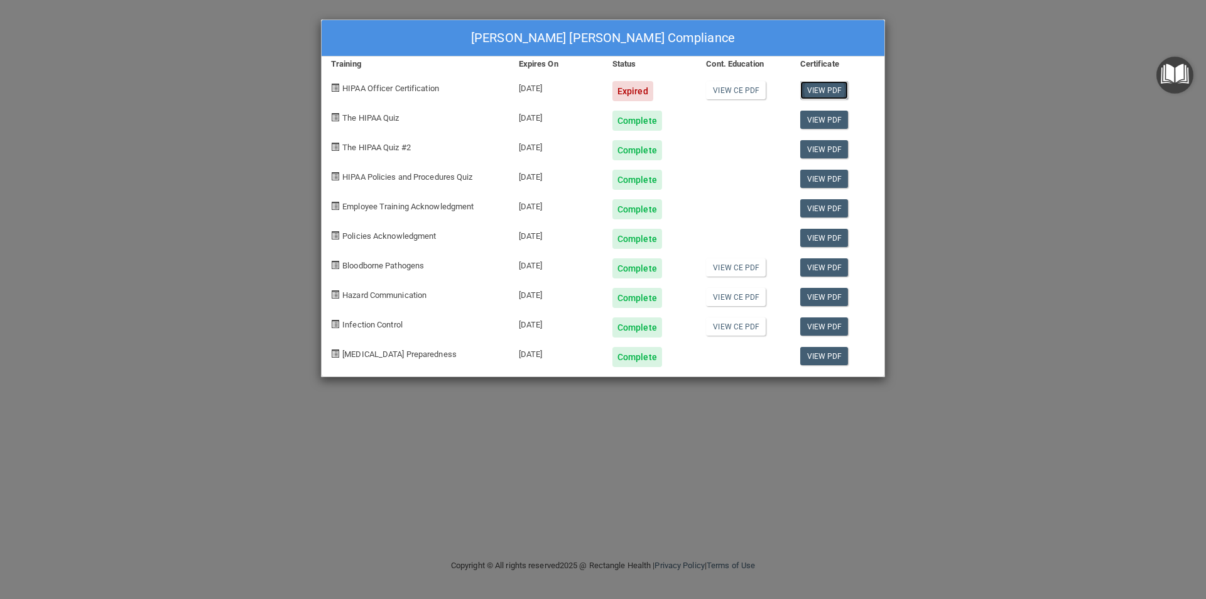
click at [832, 95] on link "View PDF" at bounding box center [824, 90] width 48 height 18
click at [727, 87] on link "View CE PDF" at bounding box center [736, 90] width 60 height 18
drag, startPoint x: 642, startPoint y: 101, endPoint x: 633, endPoint y: 81, distance: 22.2
click at [642, 101] on div "Complete" at bounding box center [650, 116] width 94 height 30
click at [633, 81] on div "Expired" at bounding box center [632, 91] width 41 height 20
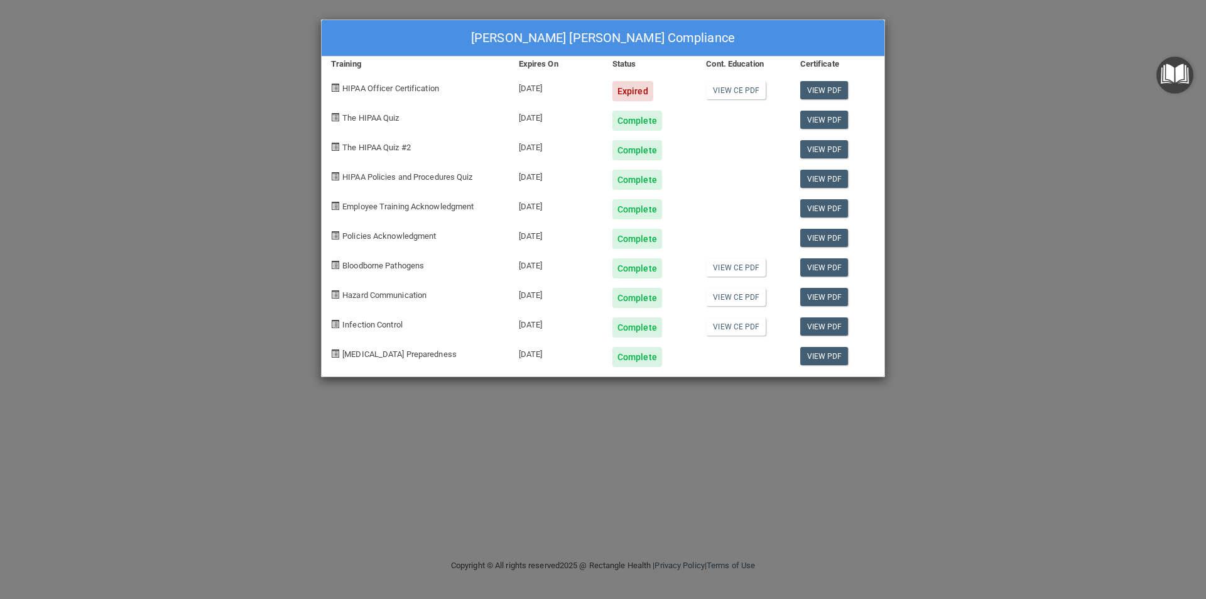
click at [618, 101] on div "Complete" at bounding box center [650, 116] width 94 height 30
drag, startPoint x: 630, startPoint y: 99, endPoint x: 575, endPoint y: 97, distance: 55.3
click at [575, 97] on div "HIPAA Officer Certification 08/19/2025 Expired View CE PDF View PDF" at bounding box center [603, 87] width 563 height 30
click at [702, 100] on div "View CE PDF" at bounding box center [744, 87] width 94 height 30
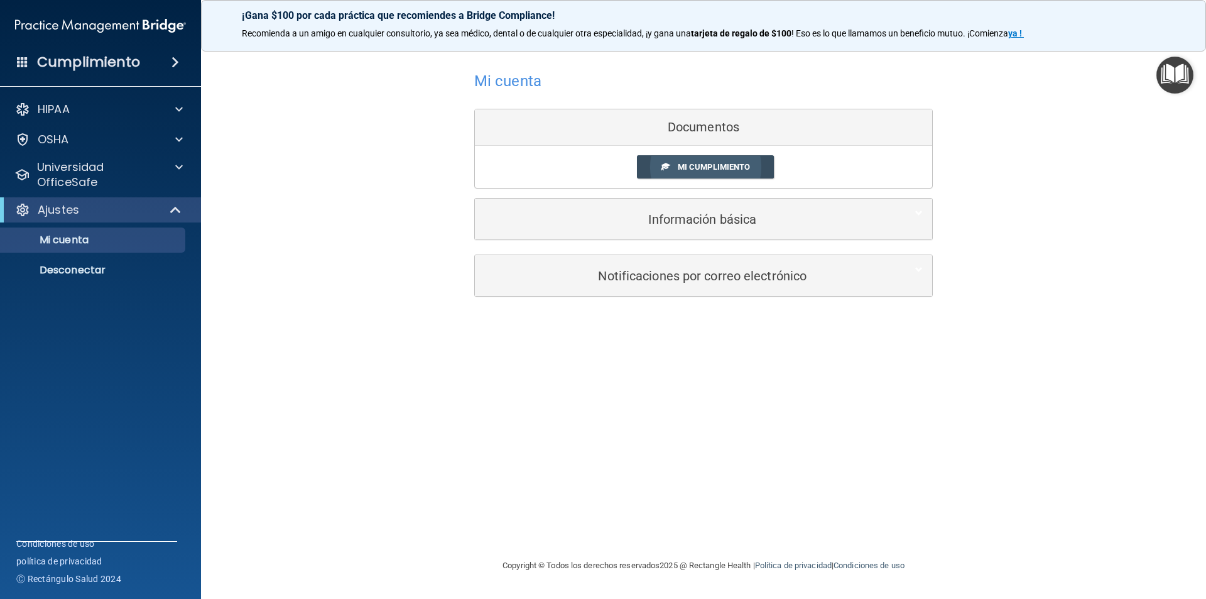
click at [693, 161] on link "Mi cumplimiento" at bounding box center [706, 166] width 138 height 23
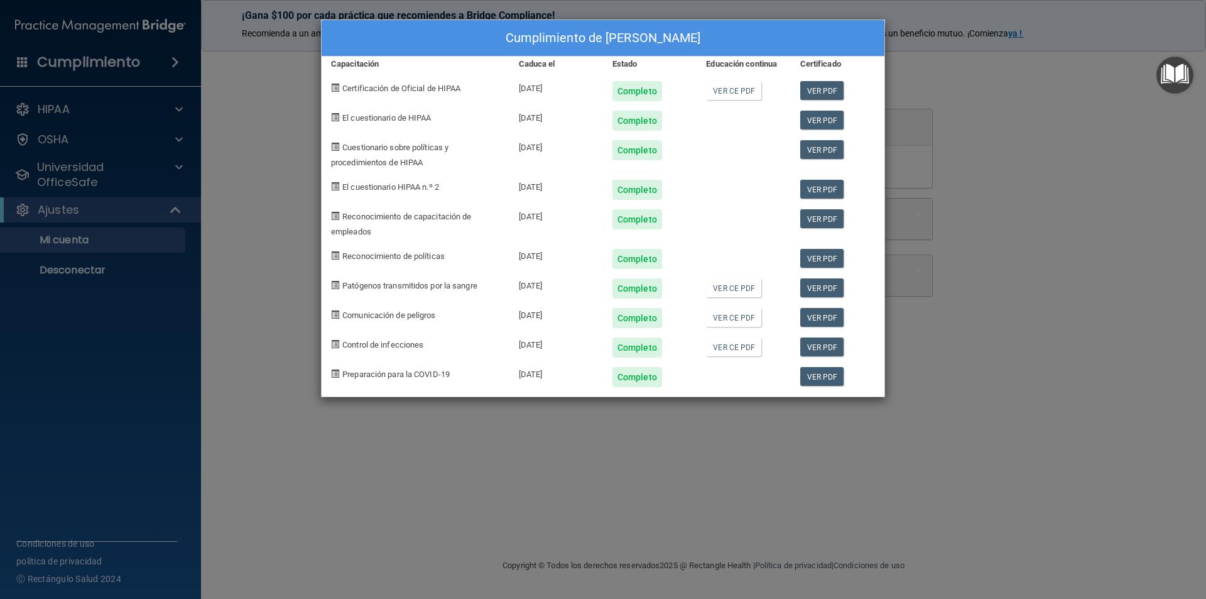
click at [1050, 99] on div "Cumplimiento de Stephany C. Mejías Molero Capacitación Caduca el Estado Educaci…" at bounding box center [603, 299] width 1206 height 599
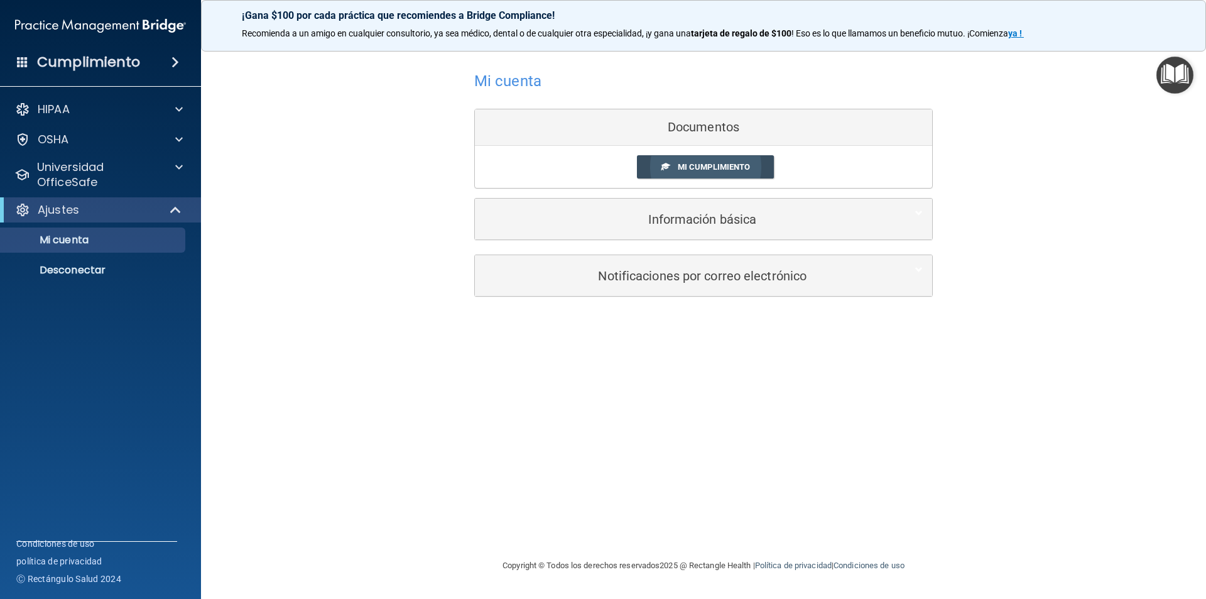
click at [707, 161] on link "Mi cumplimiento" at bounding box center [706, 166] width 138 height 23
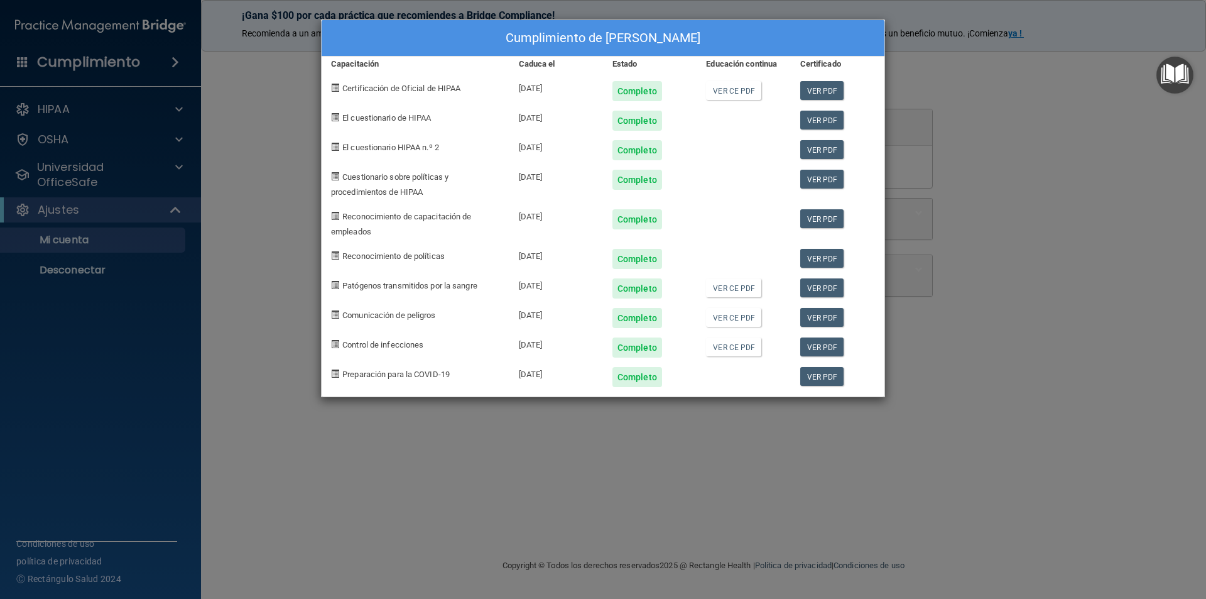
drag, startPoint x: 1039, startPoint y: 266, endPoint x: 1111, endPoint y: 89, distance: 191.3
click at [1040, 265] on div "Cumplimiento de Stephany C. Mejías Molero Capacitación Caduca el Estado Educaci…" at bounding box center [603, 299] width 1206 height 599
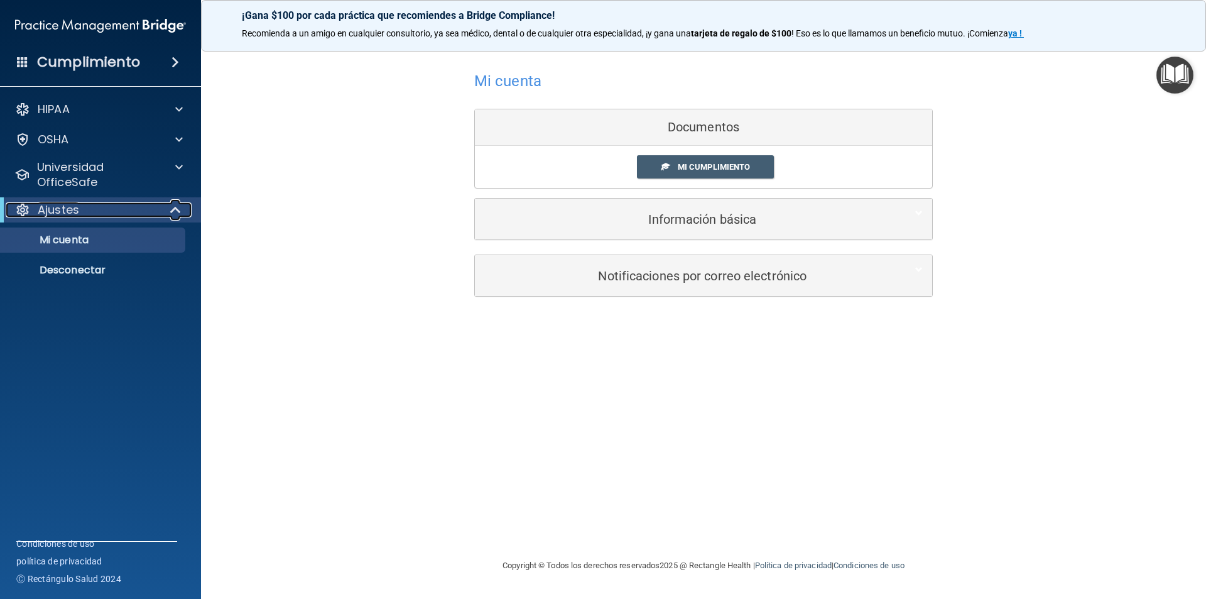
click at [123, 205] on div "Ajustes" at bounding box center [83, 209] width 155 height 15
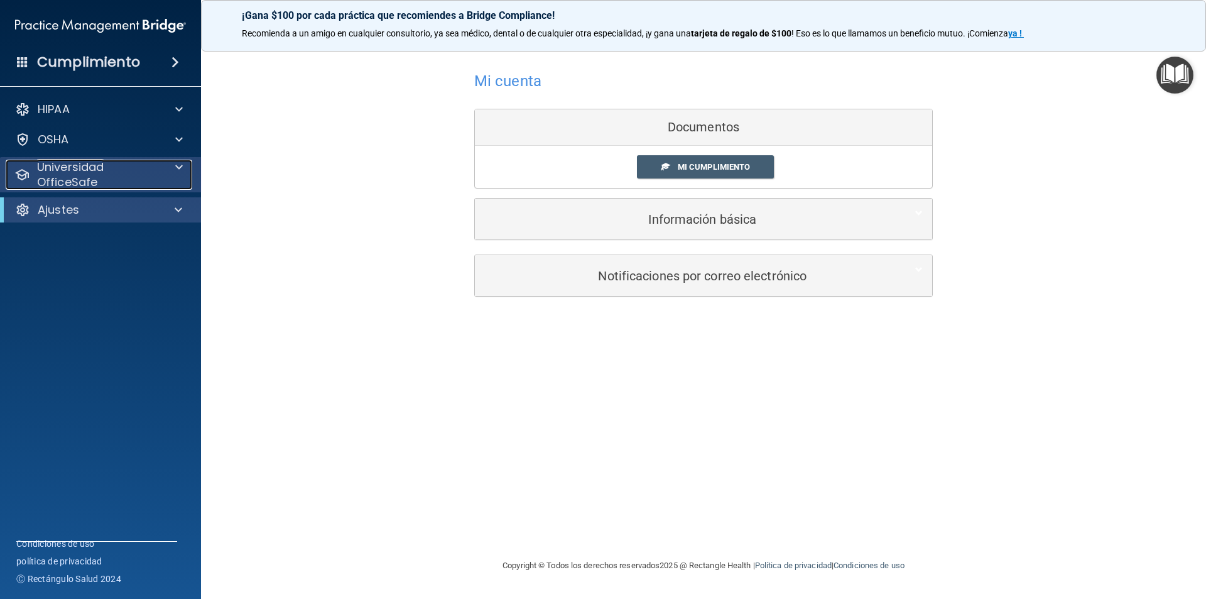
click at [148, 175] on p "Universidad OfficeSafe" at bounding box center [99, 175] width 124 height 30
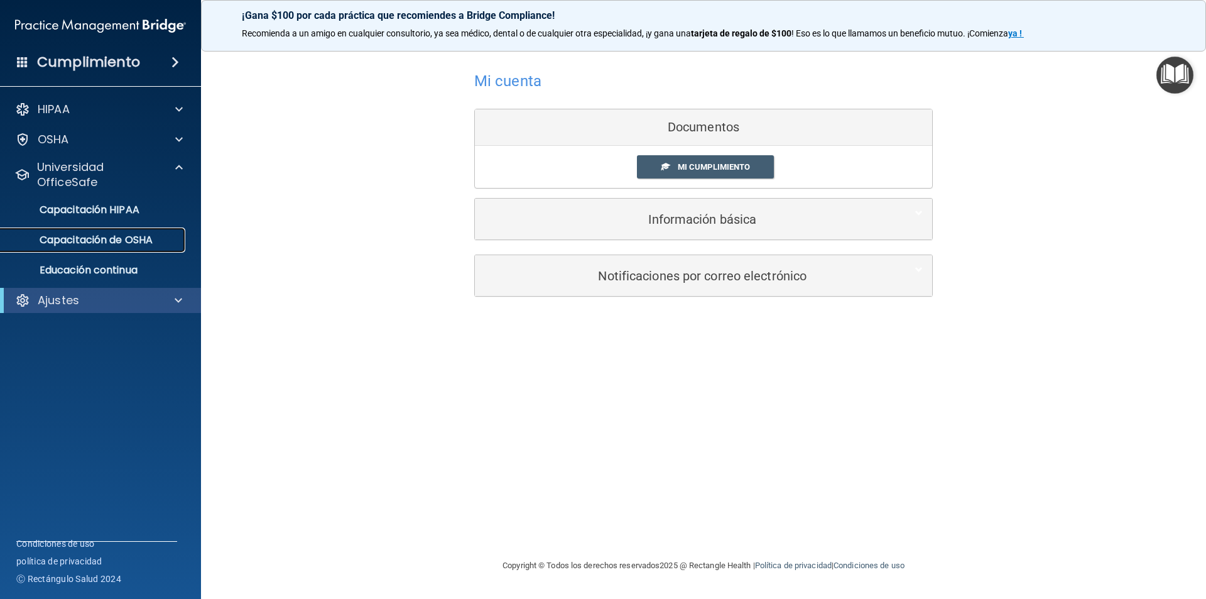
click at [149, 246] on font "Capacitación de OSHA" at bounding box center [96, 239] width 113 height 14
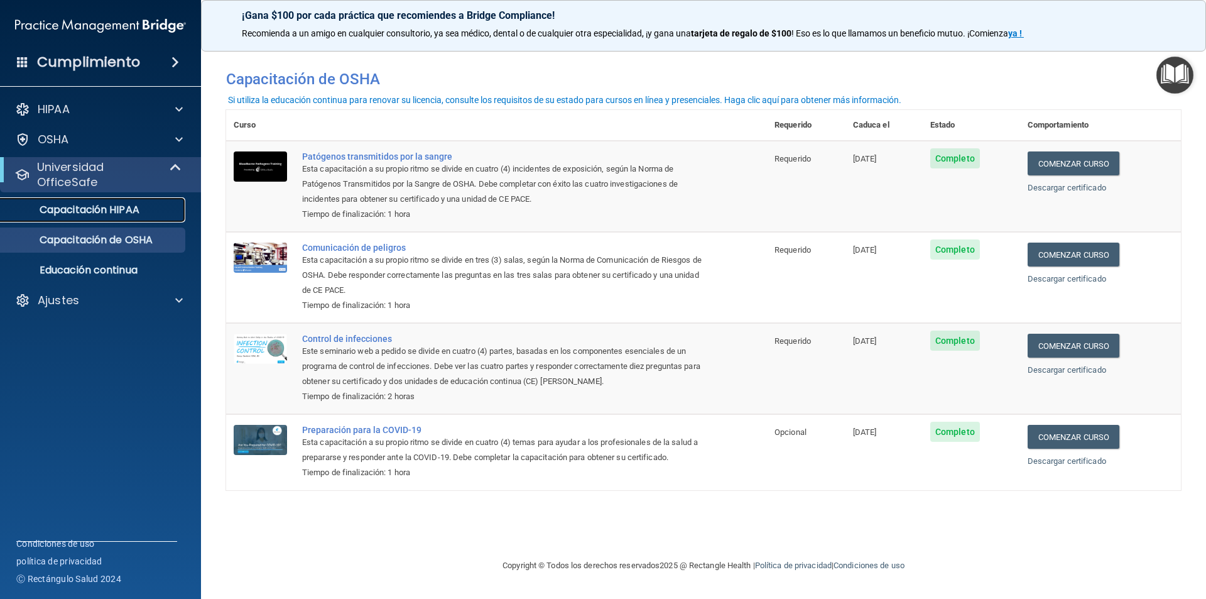
click at [78, 212] on font "Capacitación HIPAA" at bounding box center [90, 209] width 100 height 14
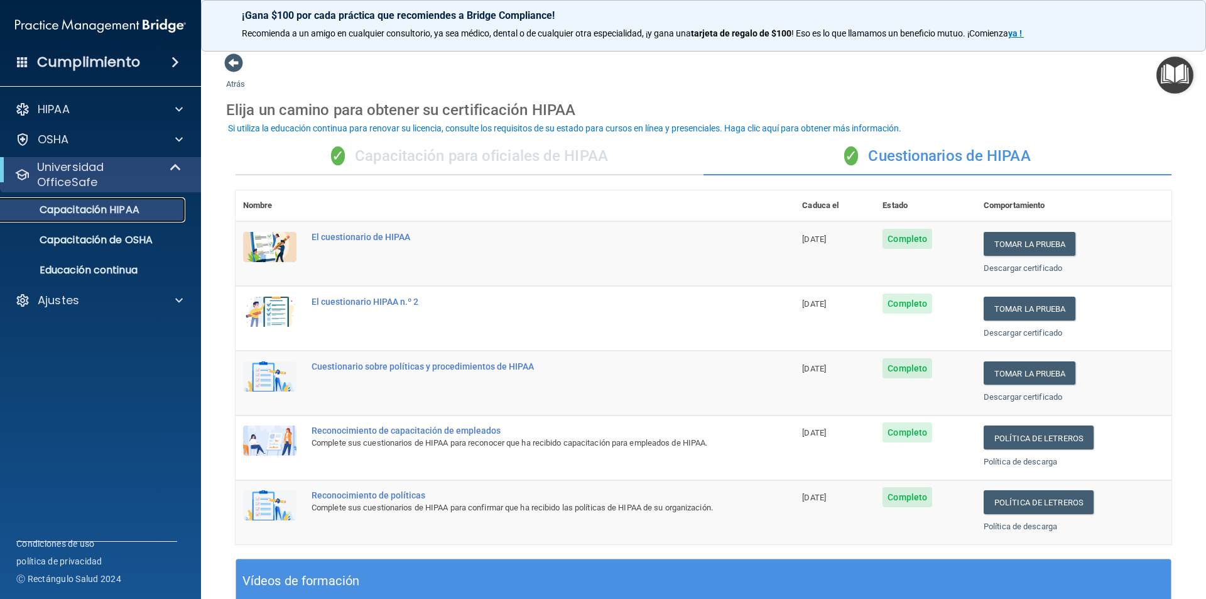
click at [83, 215] on font "Capacitación HIPAA" at bounding box center [90, 209] width 100 height 14
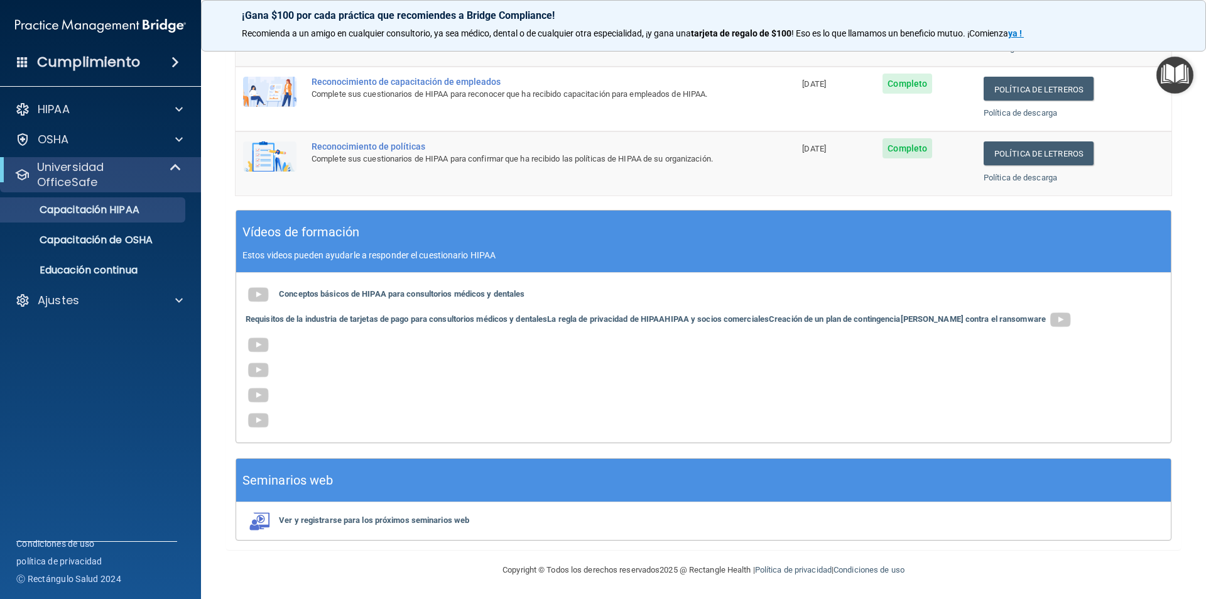
scroll to position [350, 0]
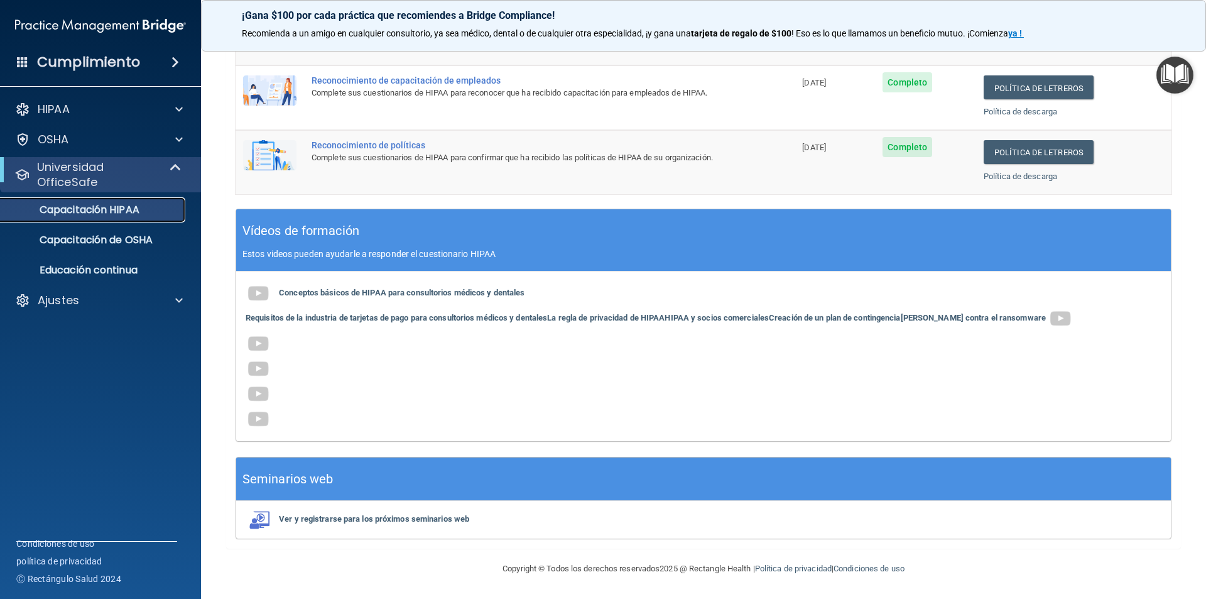
click at [72, 203] on font "Capacitación HIPAA" at bounding box center [90, 209] width 100 height 14
click at [70, 228] on link "Capacitación de OSHA" at bounding box center [86, 239] width 198 height 25
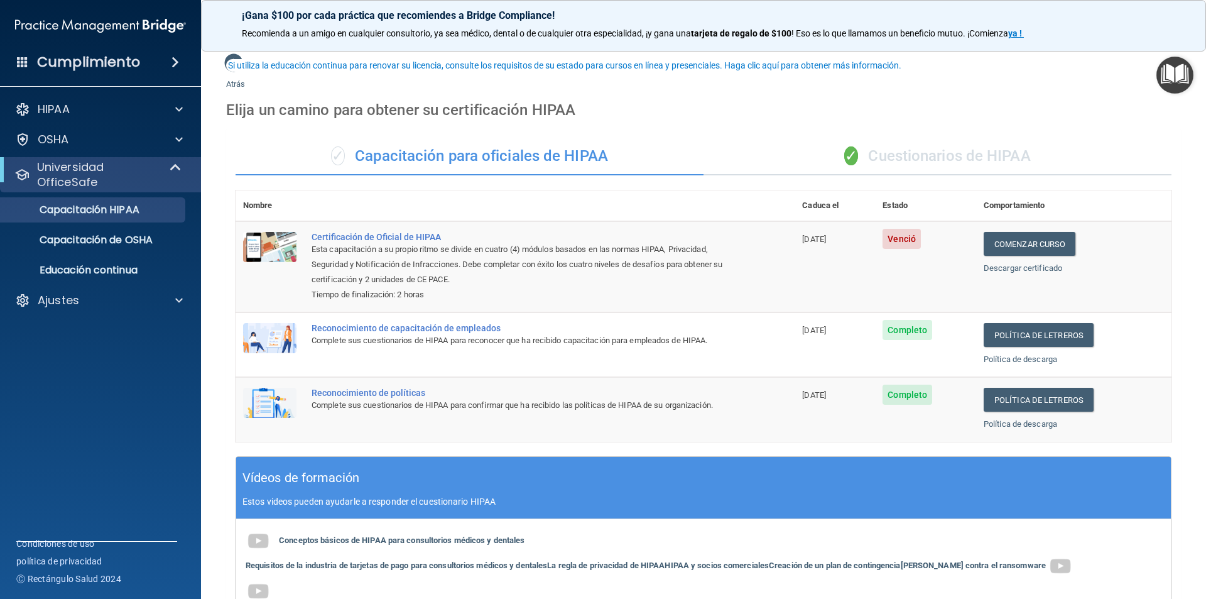
scroll to position [63, 0]
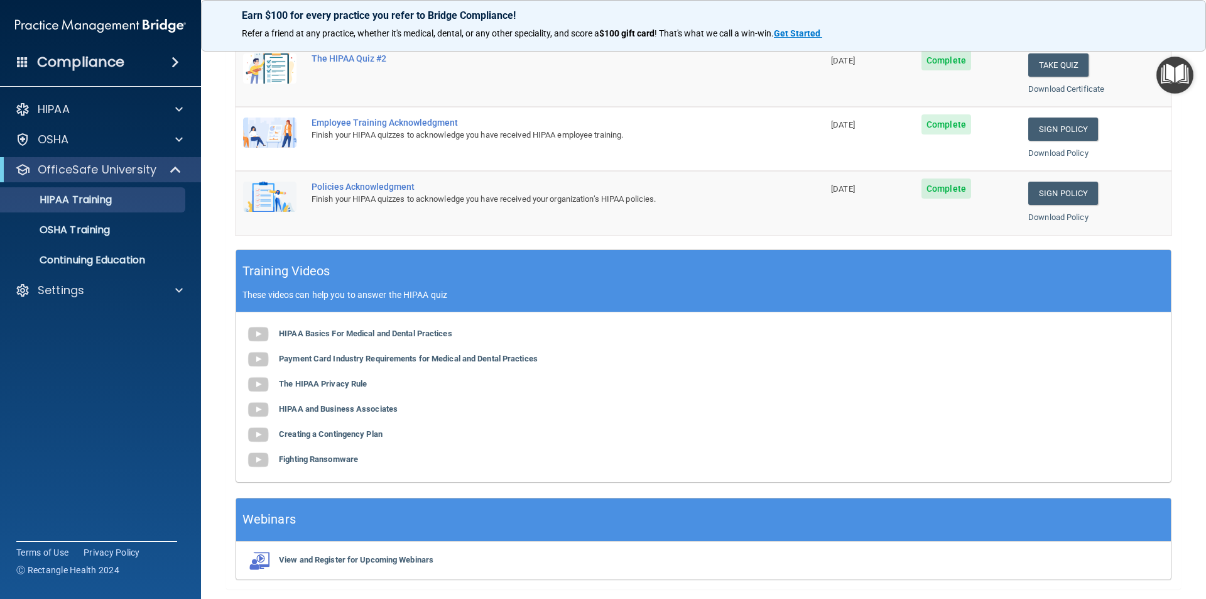
scroll to position [285, 0]
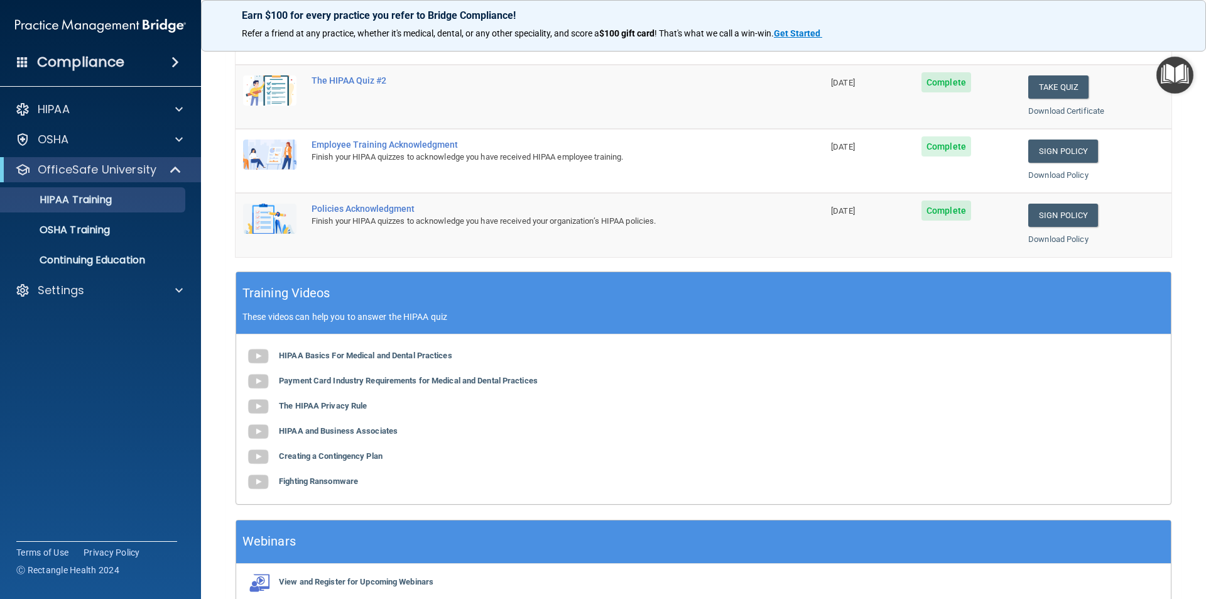
drag, startPoint x: 1110, startPoint y: 54, endPoint x: 1077, endPoint y: 51, distance: 33.4
click at [1110, 54] on div "Download Certificate" at bounding box center [1096, 47] width 136 height 15
click at [59, 16] on img at bounding box center [100, 25] width 171 height 25
click at [116, 76] on div "Compliance HIPAA Documents and Policies Report an Incident Business Associates …" at bounding box center [100, 299] width 201 height 599
click at [125, 65] on div "Compliance" at bounding box center [100, 62] width 201 height 28
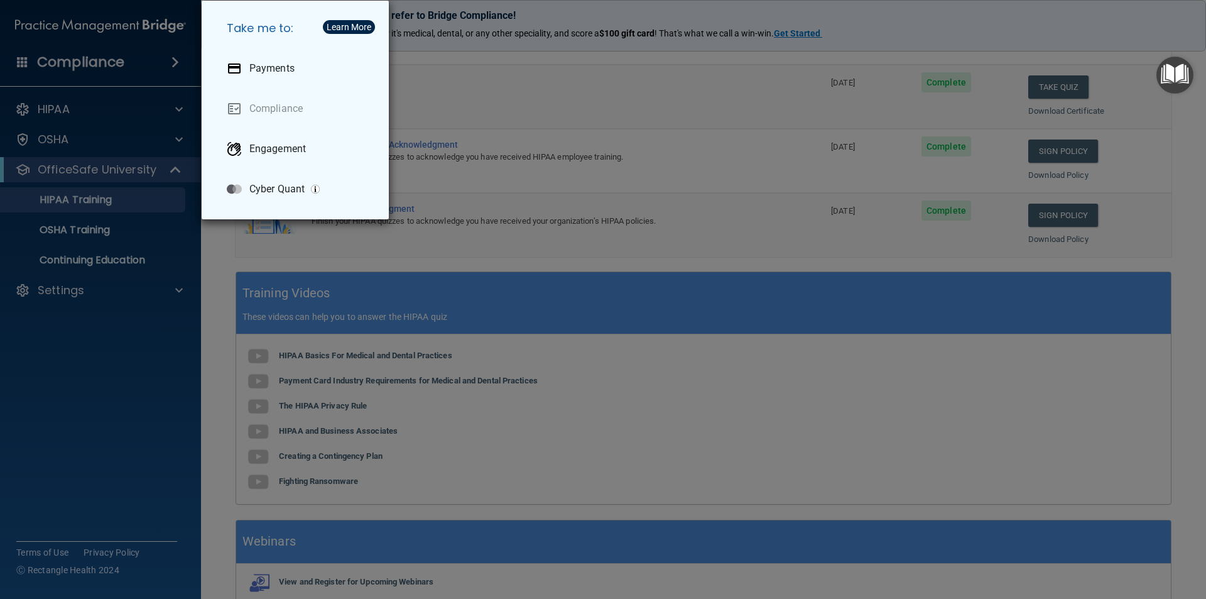
click at [72, 58] on div "Take me to: Payments Compliance Engagement Cyber Quant" at bounding box center [603, 299] width 1206 height 599
